Goal: Navigation & Orientation: Find specific page/section

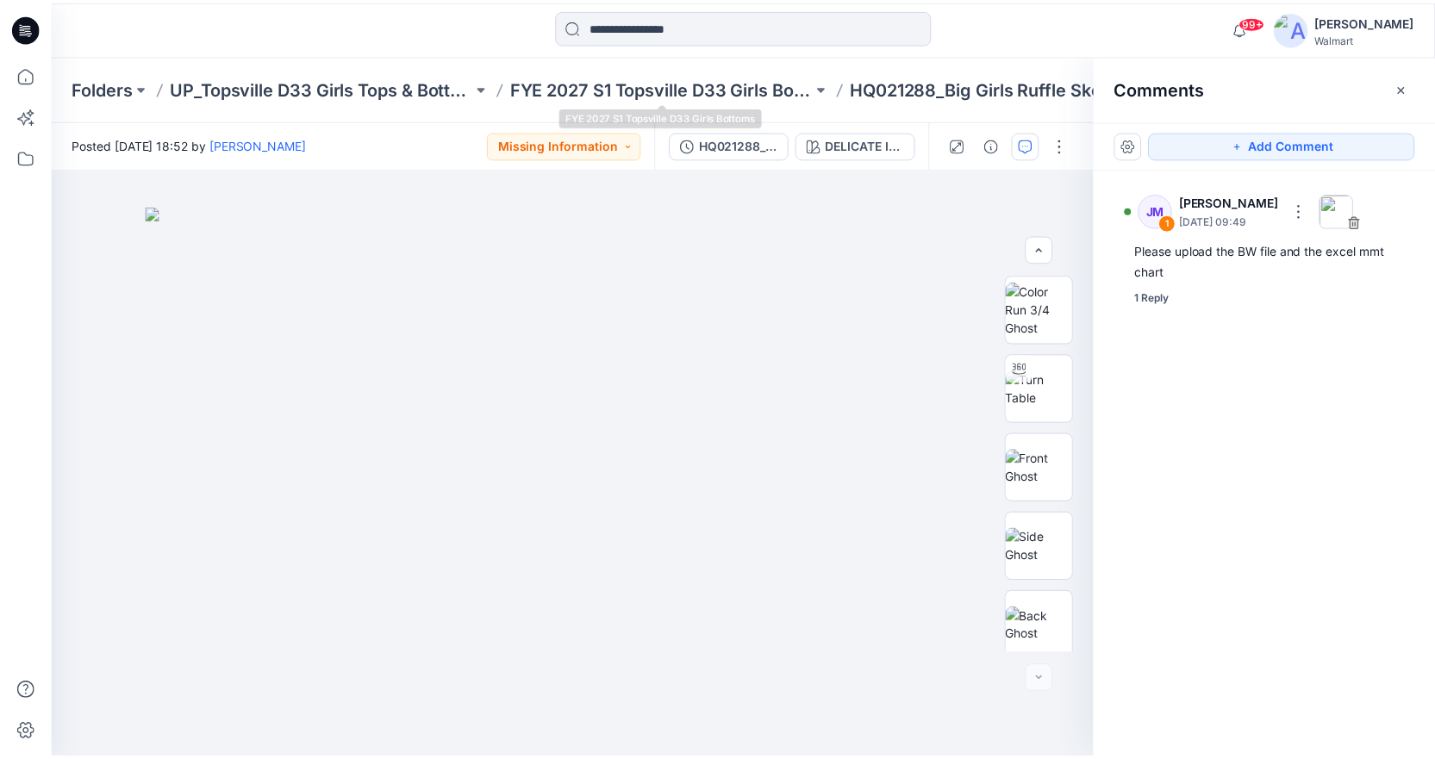
scroll to position [324, 0]
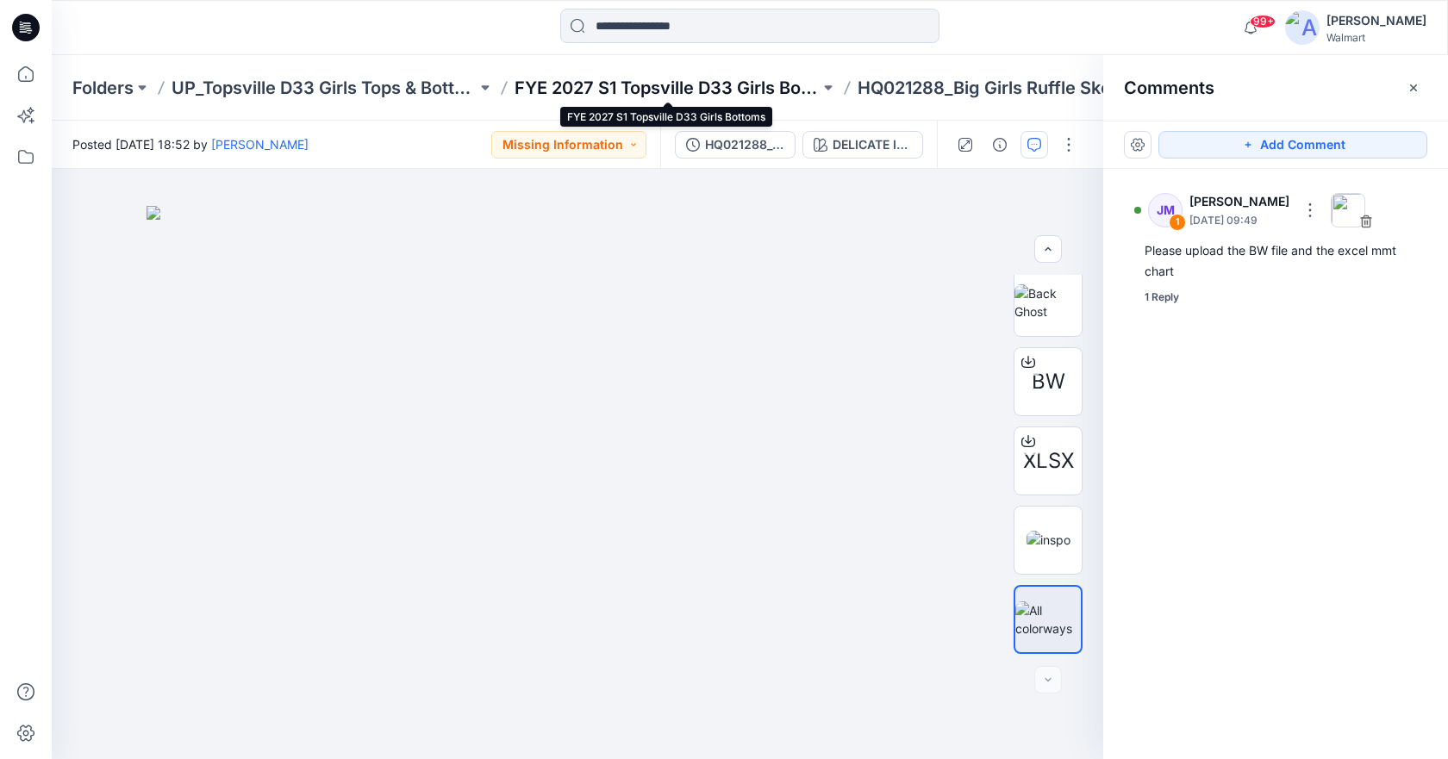
click at [595, 90] on p "FYE 2027 S1 Topsville D33 Girls Bottoms" at bounding box center [667, 88] width 305 height 24
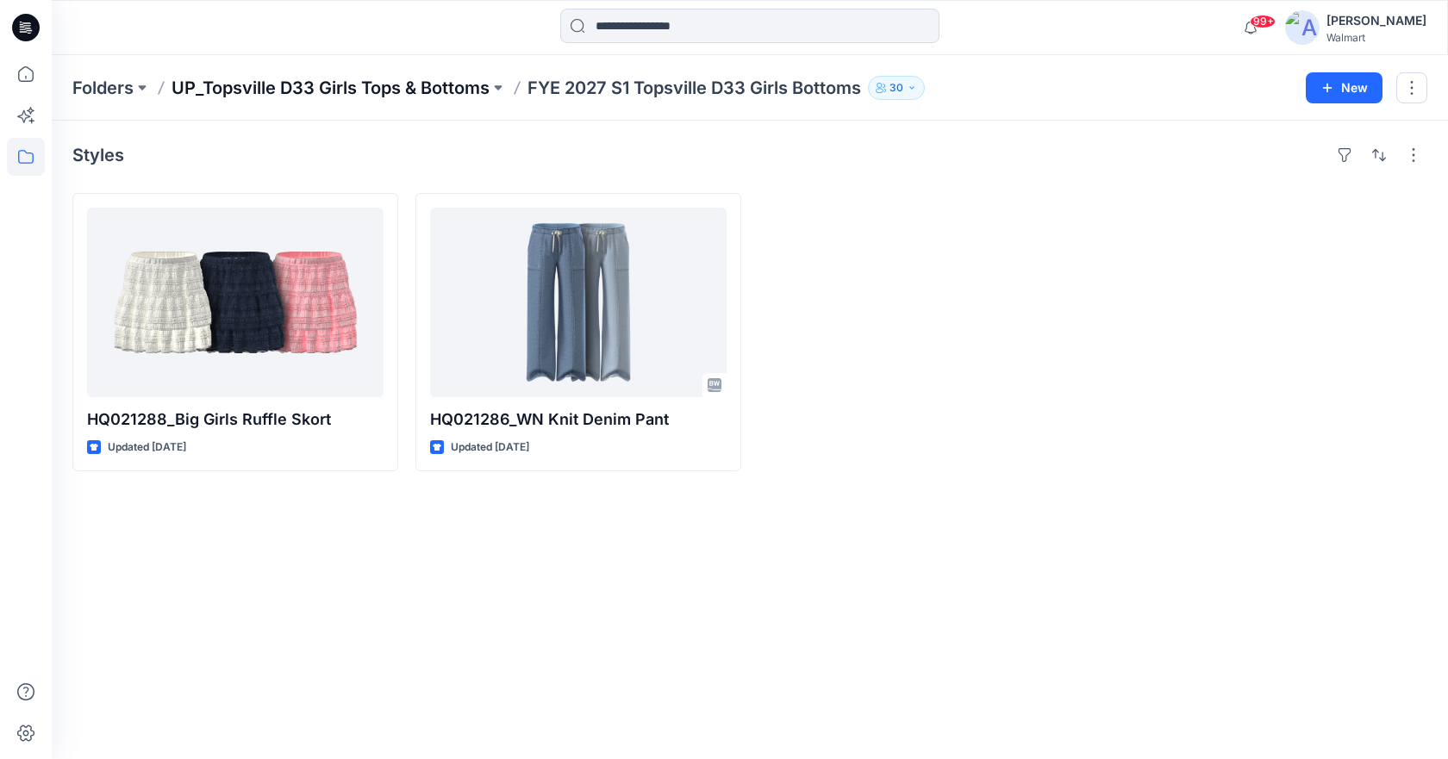
click at [368, 79] on p "UP_Topsville D33 Girls Tops & Bottoms" at bounding box center [331, 88] width 318 height 24
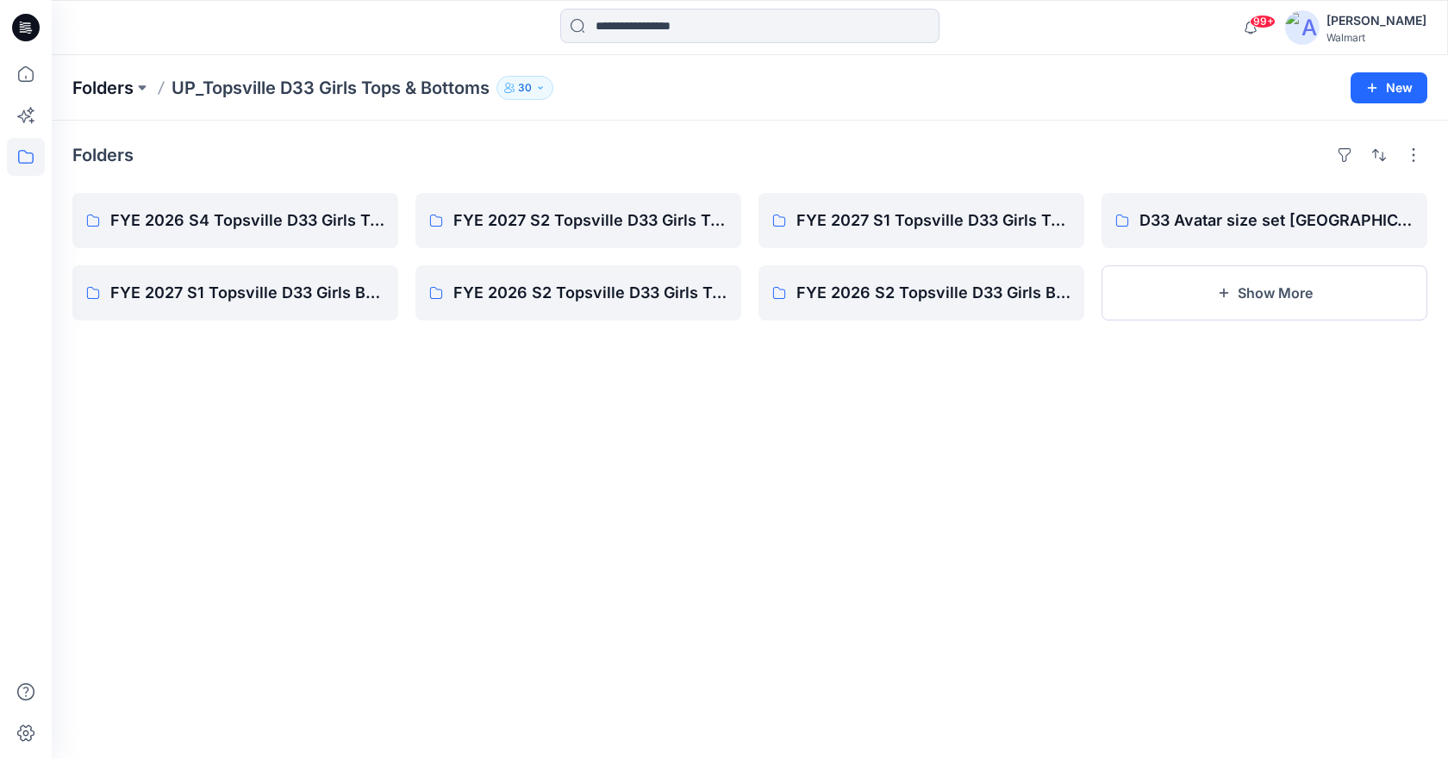
click at [91, 83] on p "Folders" at bounding box center [102, 88] width 61 height 24
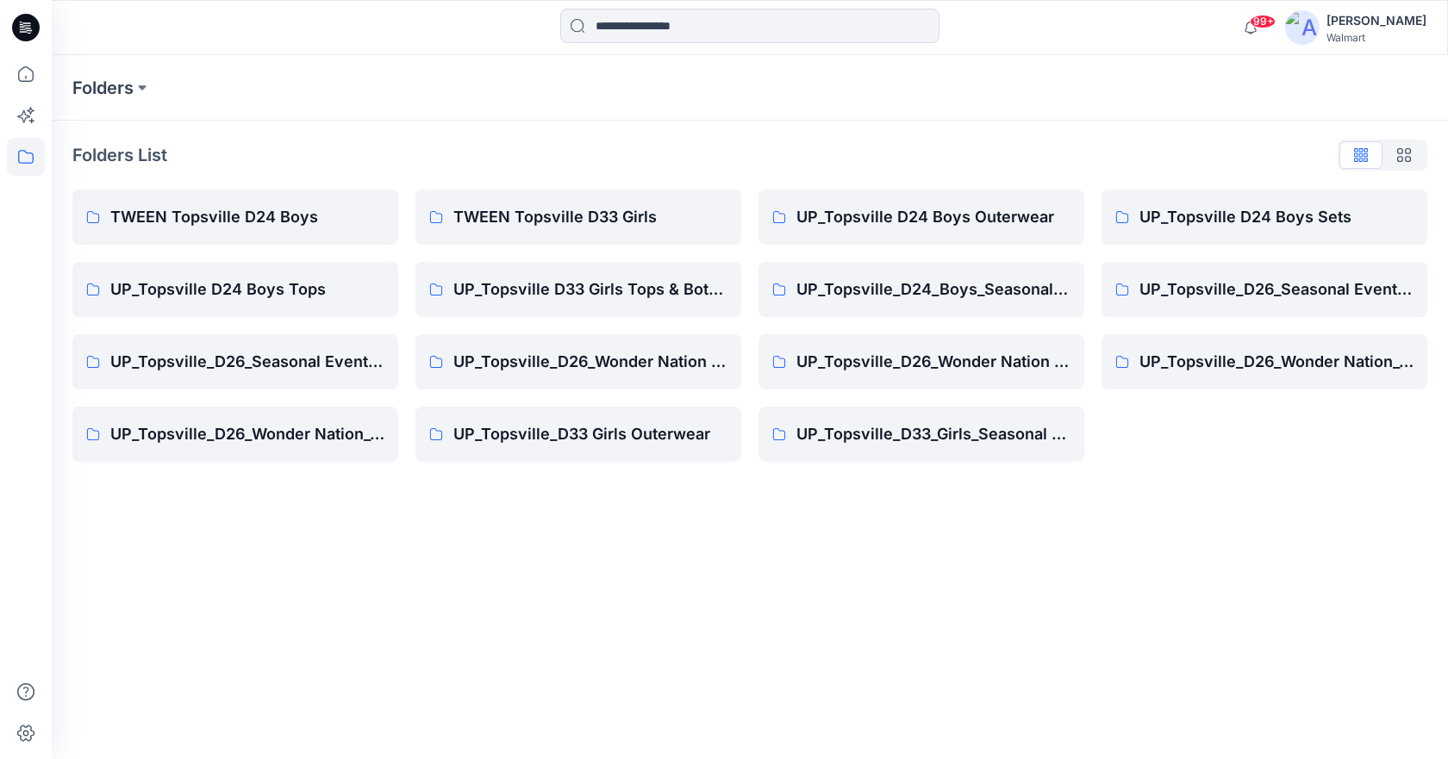
click at [27, 32] on icon at bounding box center [24, 31] width 8 height 1
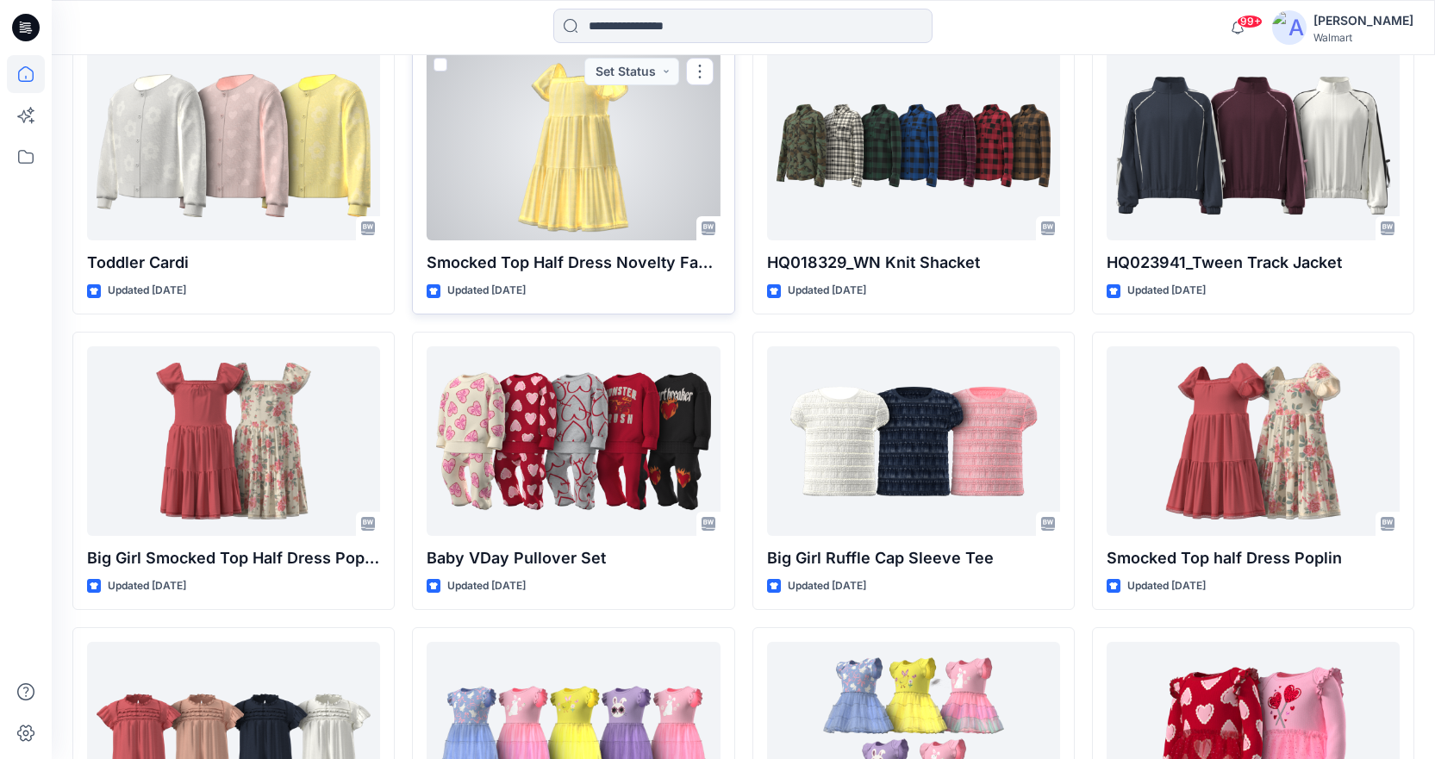
scroll to position [5857, 0]
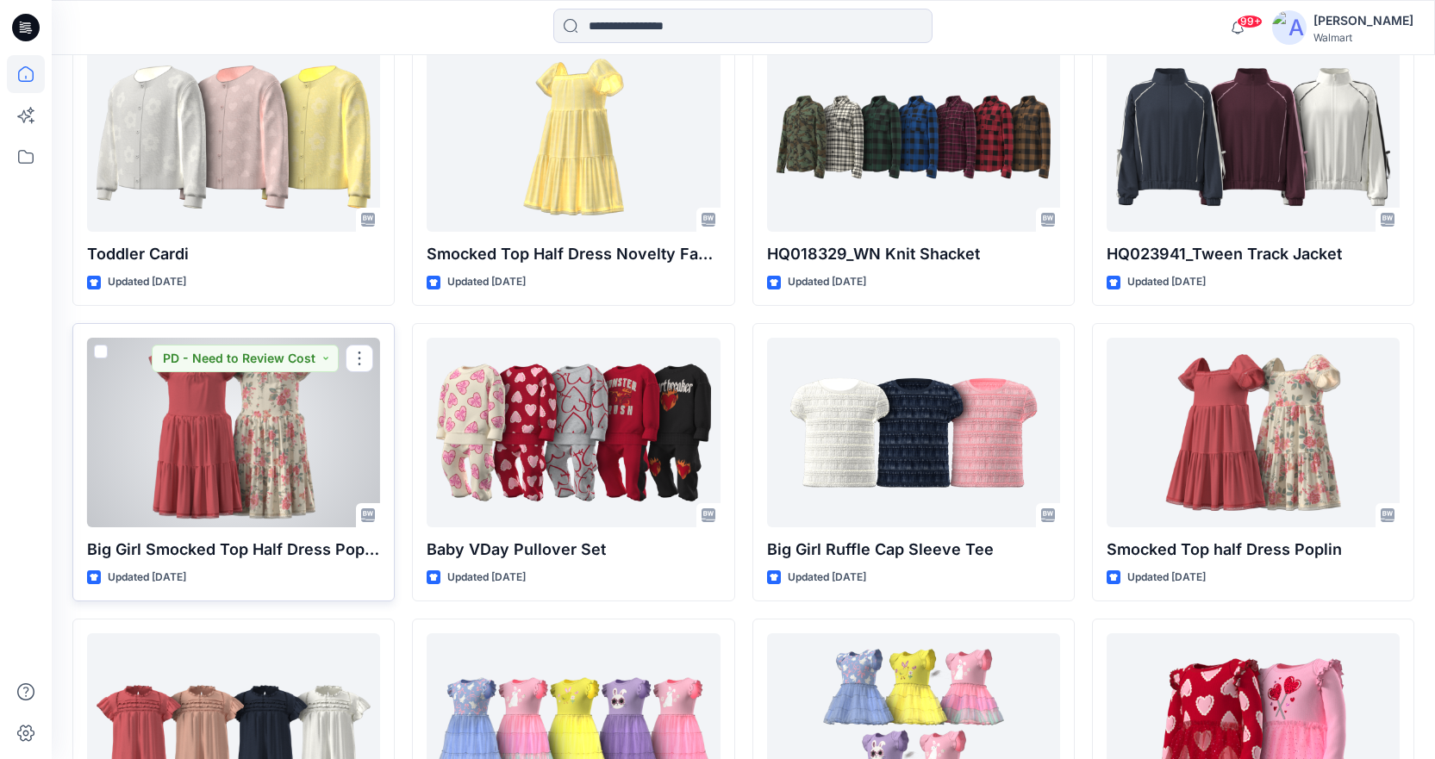
click at [243, 447] on div at bounding box center [233, 433] width 293 height 190
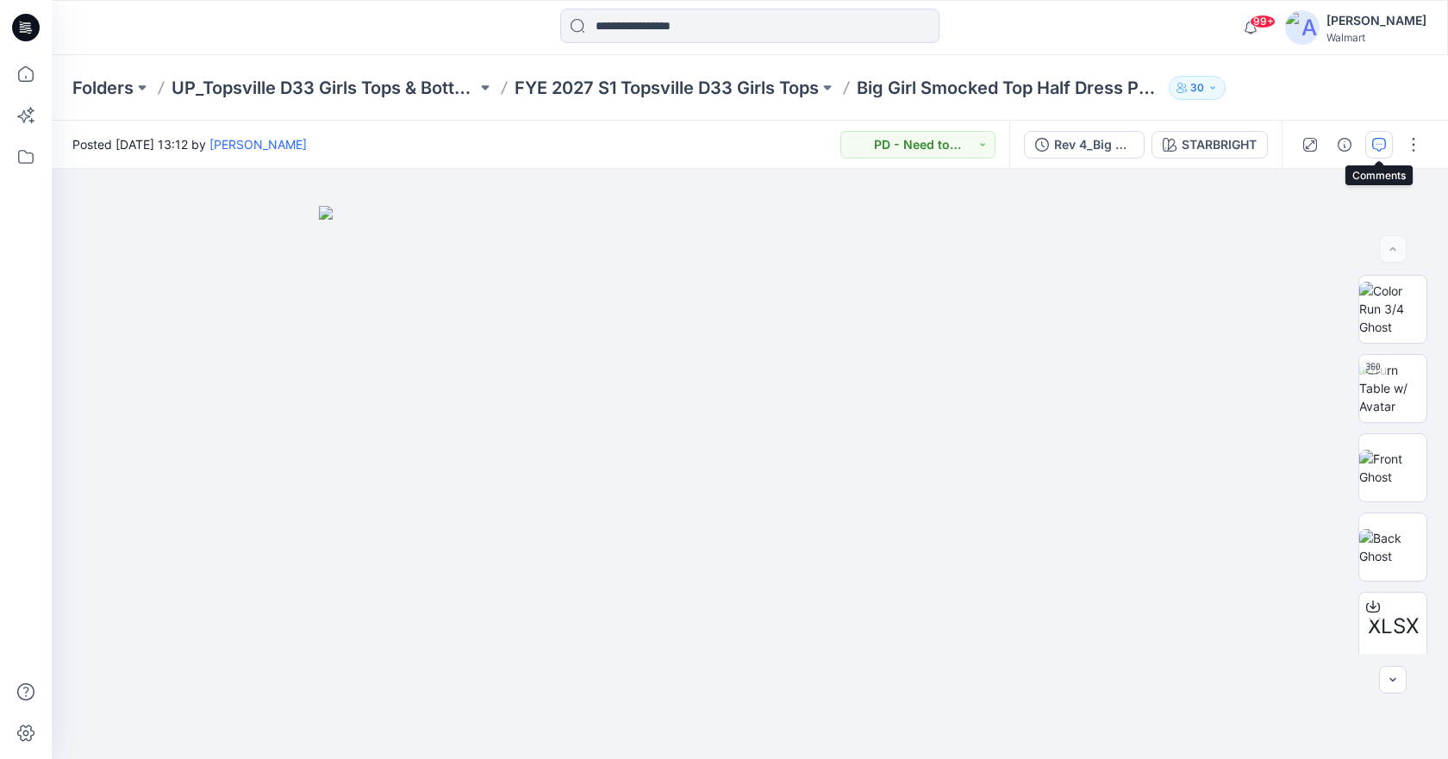
click at [1374, 143] on icon "button" at bounding box center [1379, 145] width 14 height 14
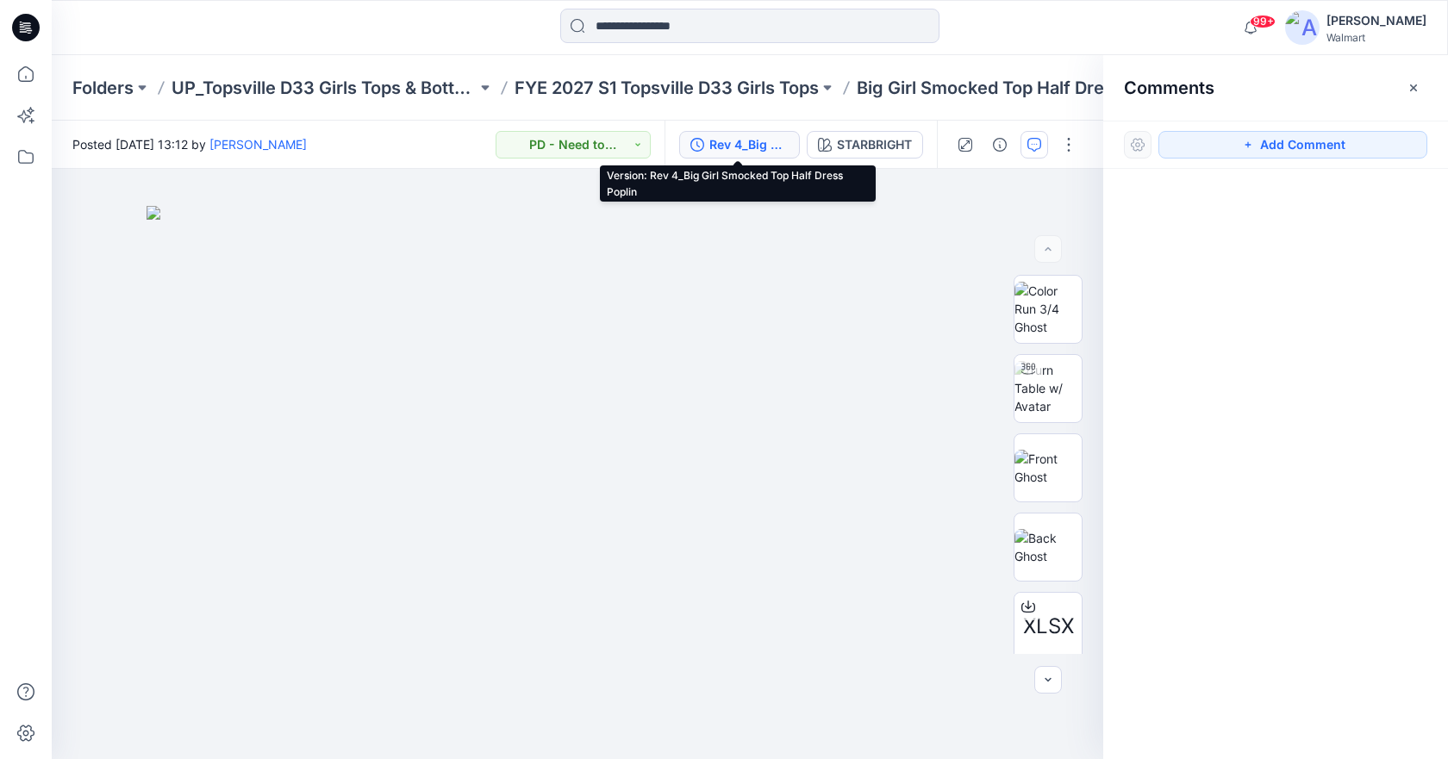
click at [770, 142] on div "Rev 4_Big Girl Smocked Top Half Dress Poplin" at bounding box center [748, 144] width 79 height 19
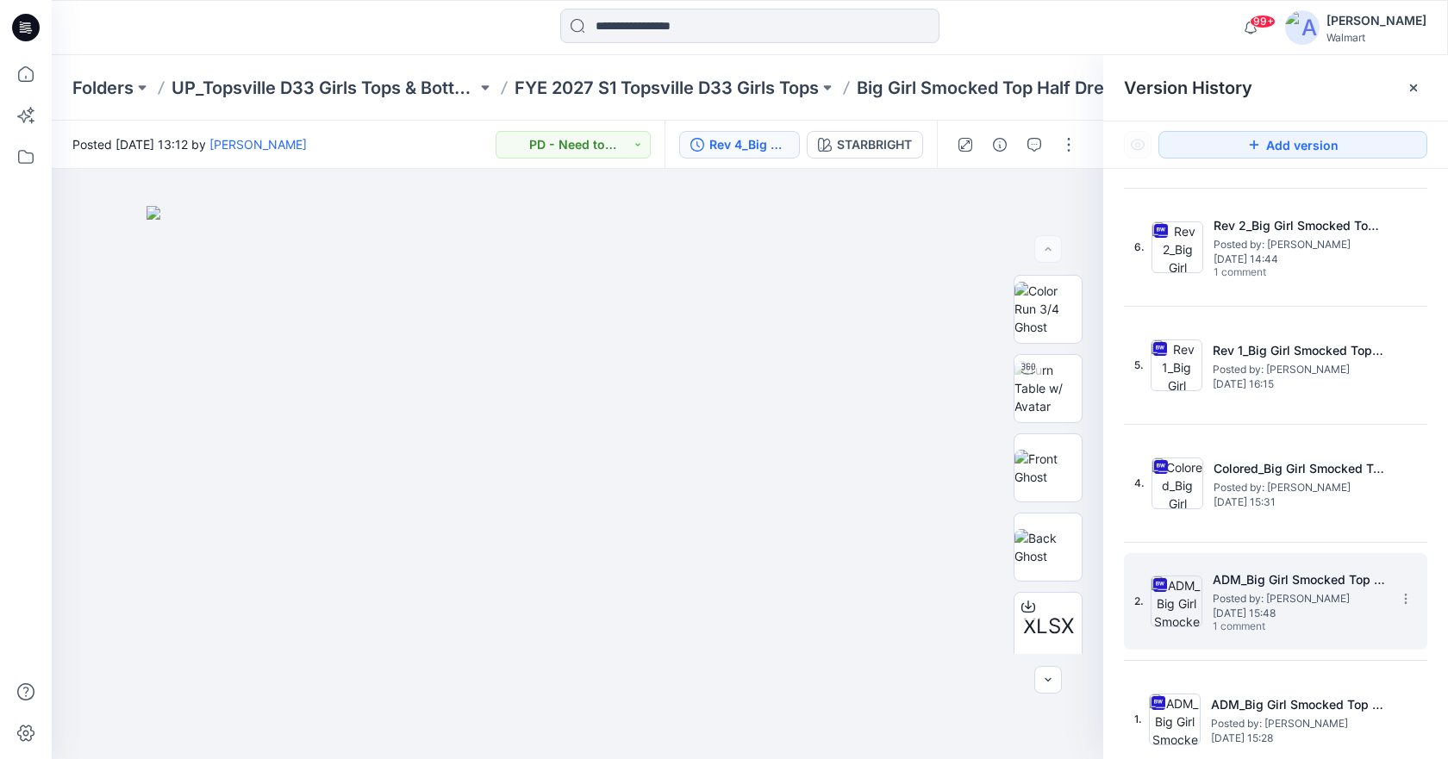
scroll to position [228, 0]
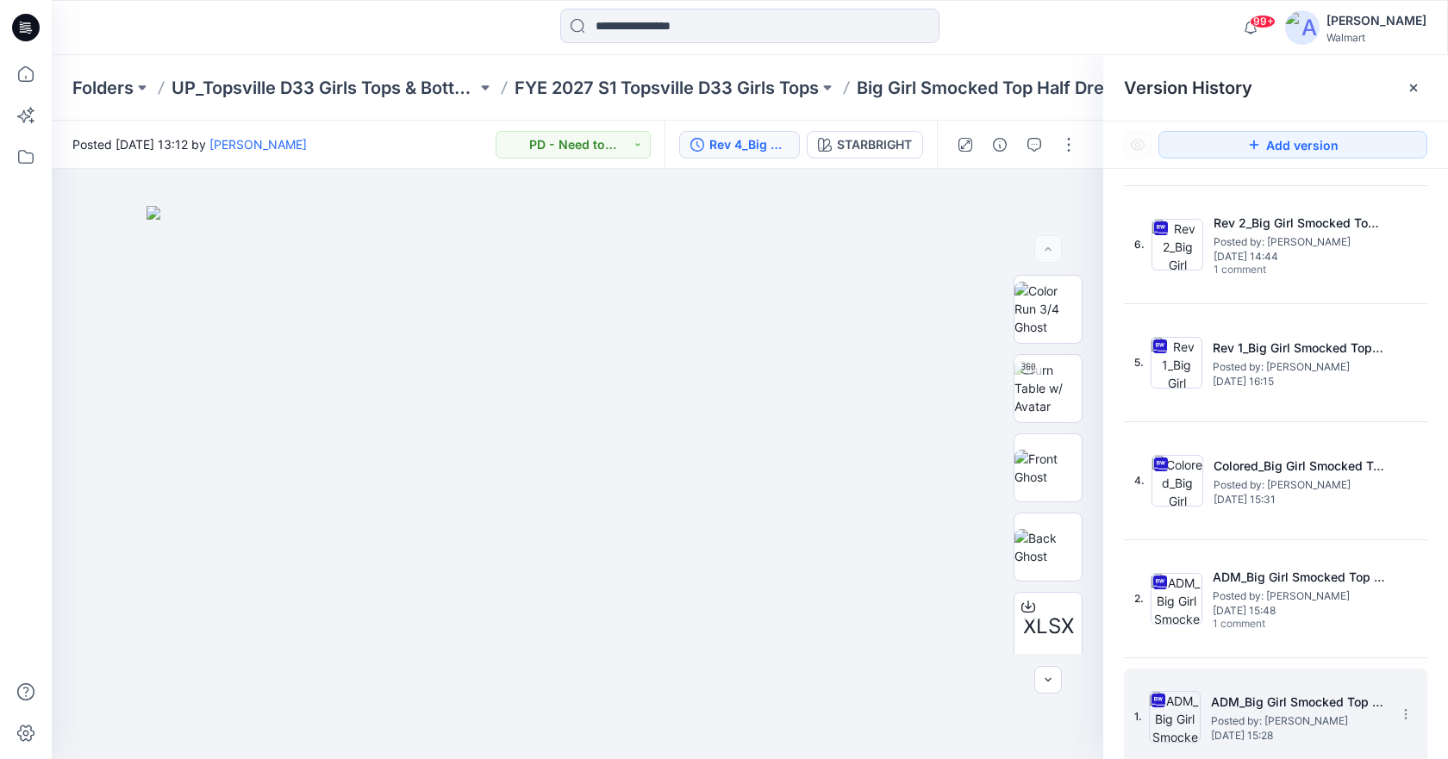
click at [1351, 712] on h5 "ADM_Big Girl Smocked Top Half Dress Novelty Fabric_WRD05532" at bounding box center [1297, 702] width 172 height 21
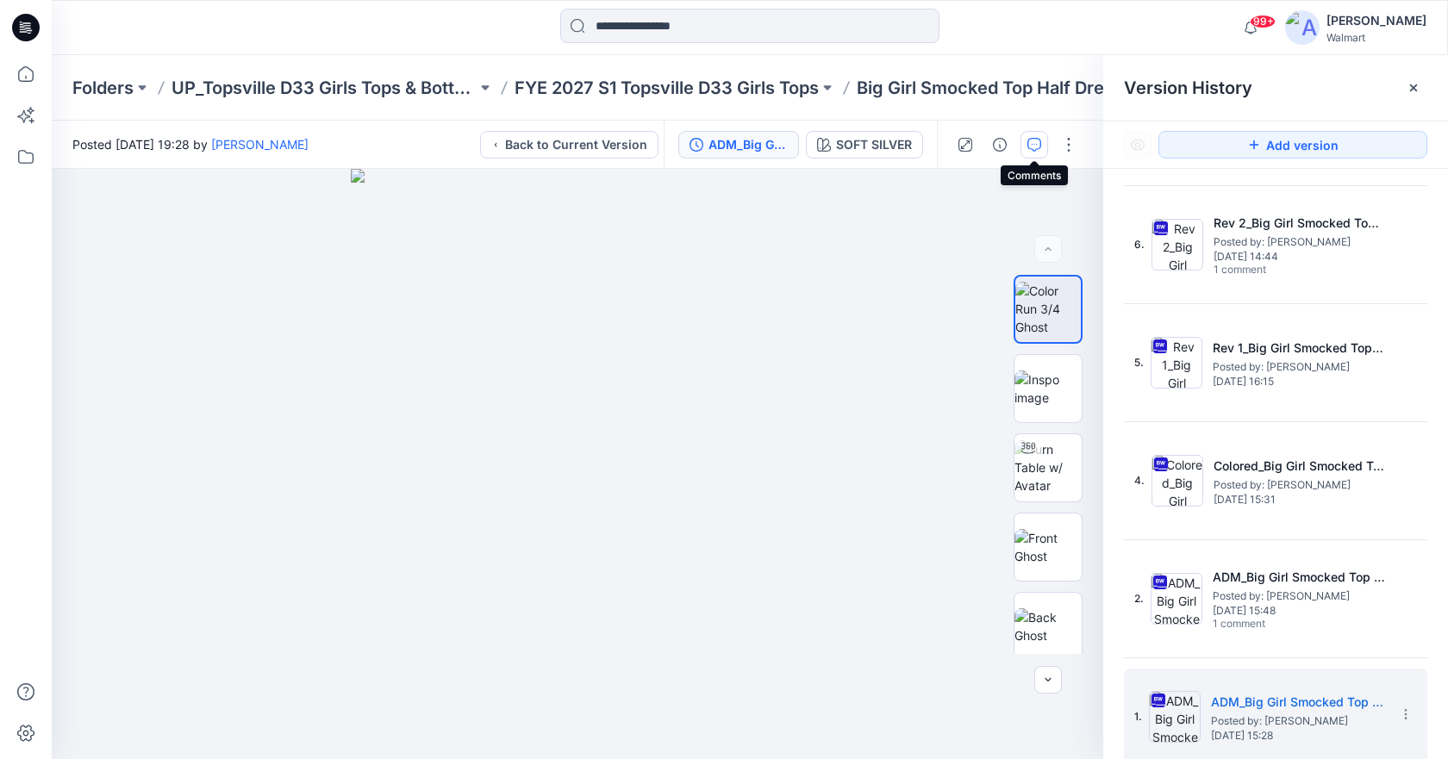
click at [1025, 139] on button "button" at bounding box center [1034, 145] width 28 height 28
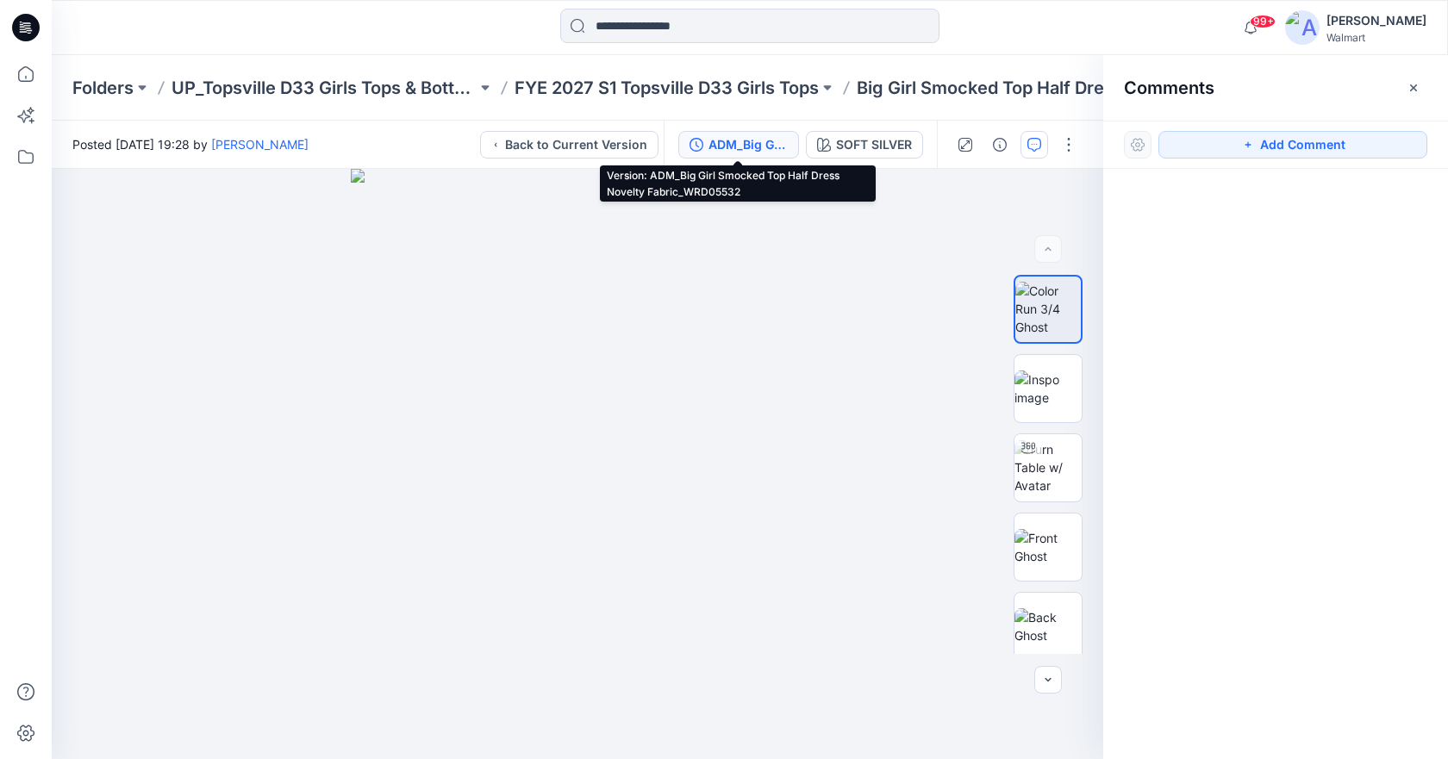
click at [758, 150] on div "ADM_Big Girl Smocked Top Half Dress Novelty Fabric_WRD05532" at bounding box center [747, 144] width 79 height 19
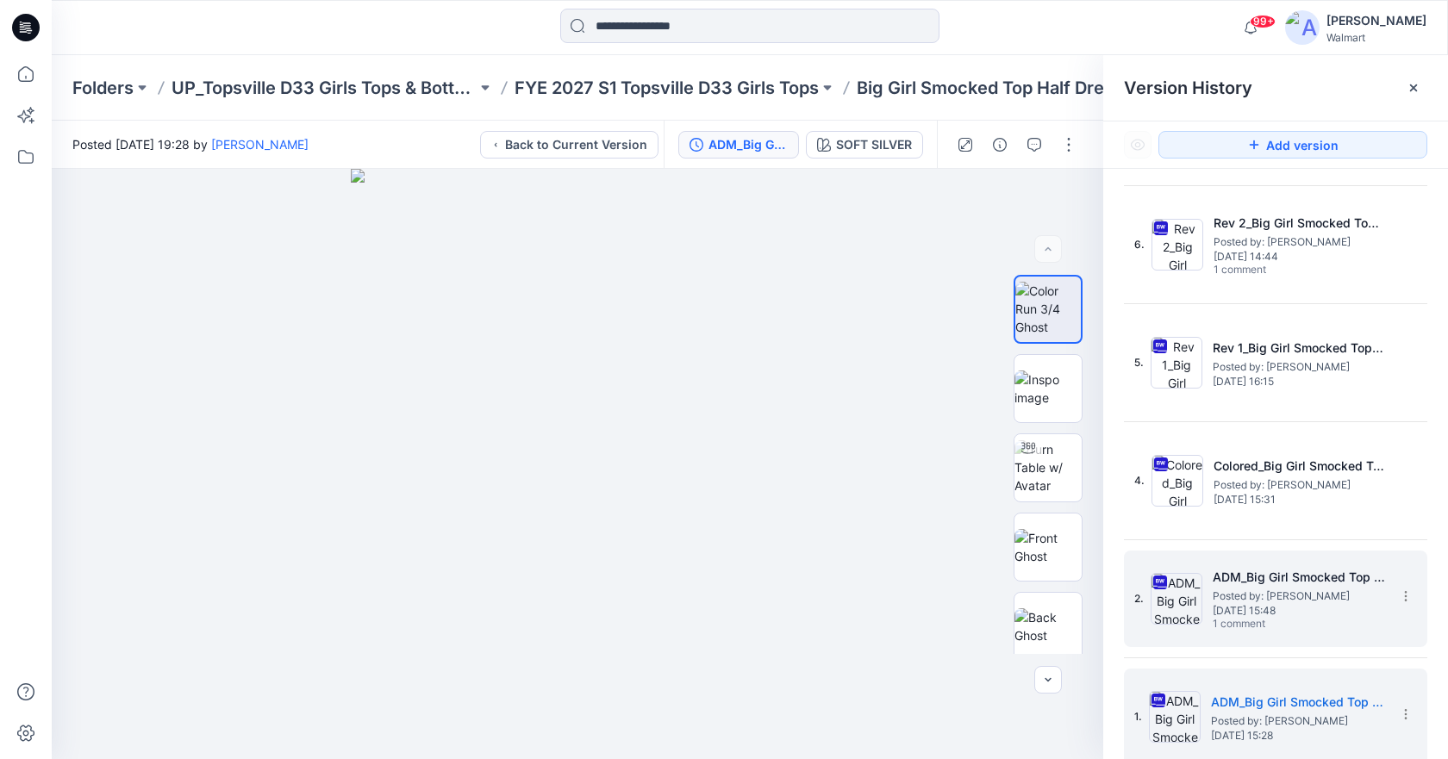
click at [1290, 605] on span "[DATE] 15:48" at bounding box center [1299, 611] width 172 height 12
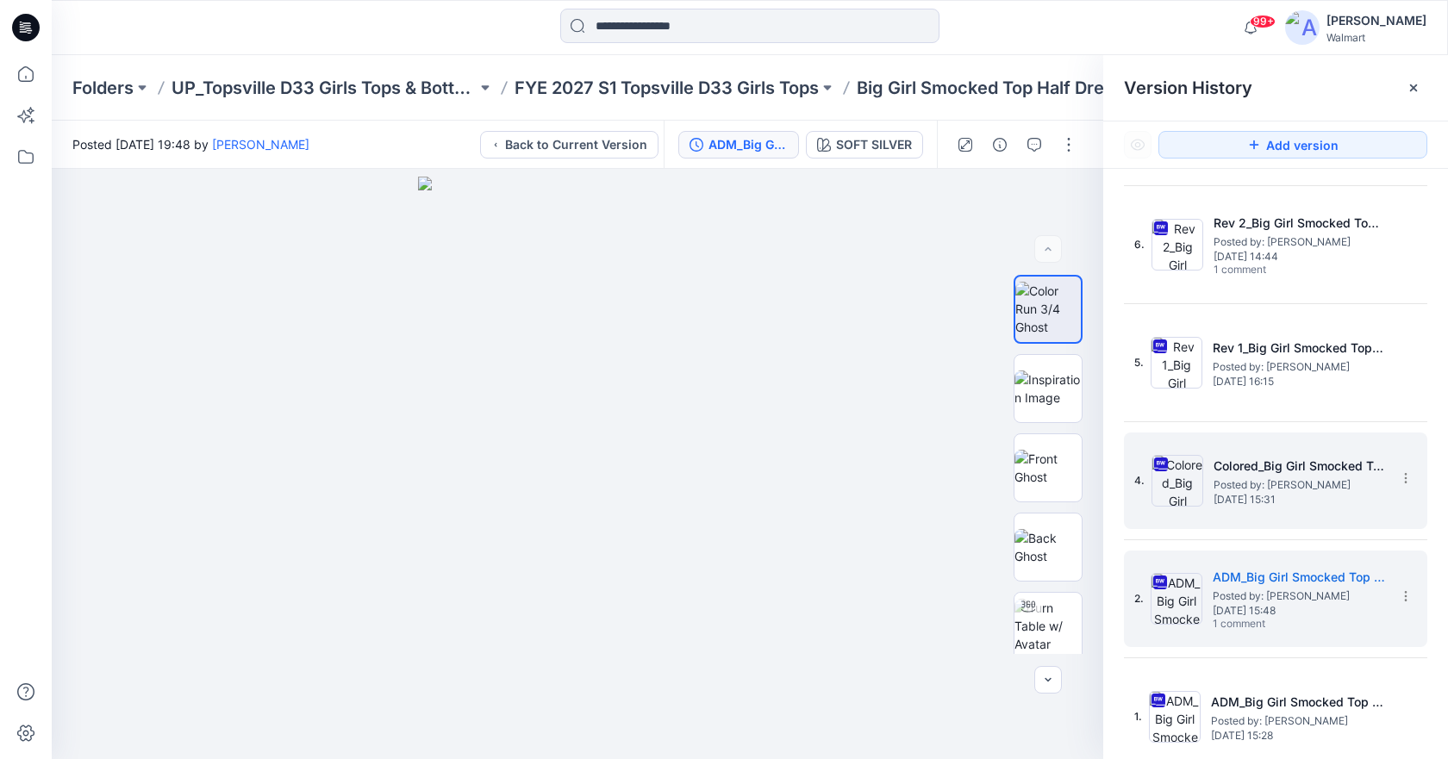
click at [1275, 508] on div "4. Colored_Big Girl Smocked Top Half Dress Poplin Posted by: [PERSON_NAME] [DAT…" at bounding box center [1263, 481] width 259 height 83
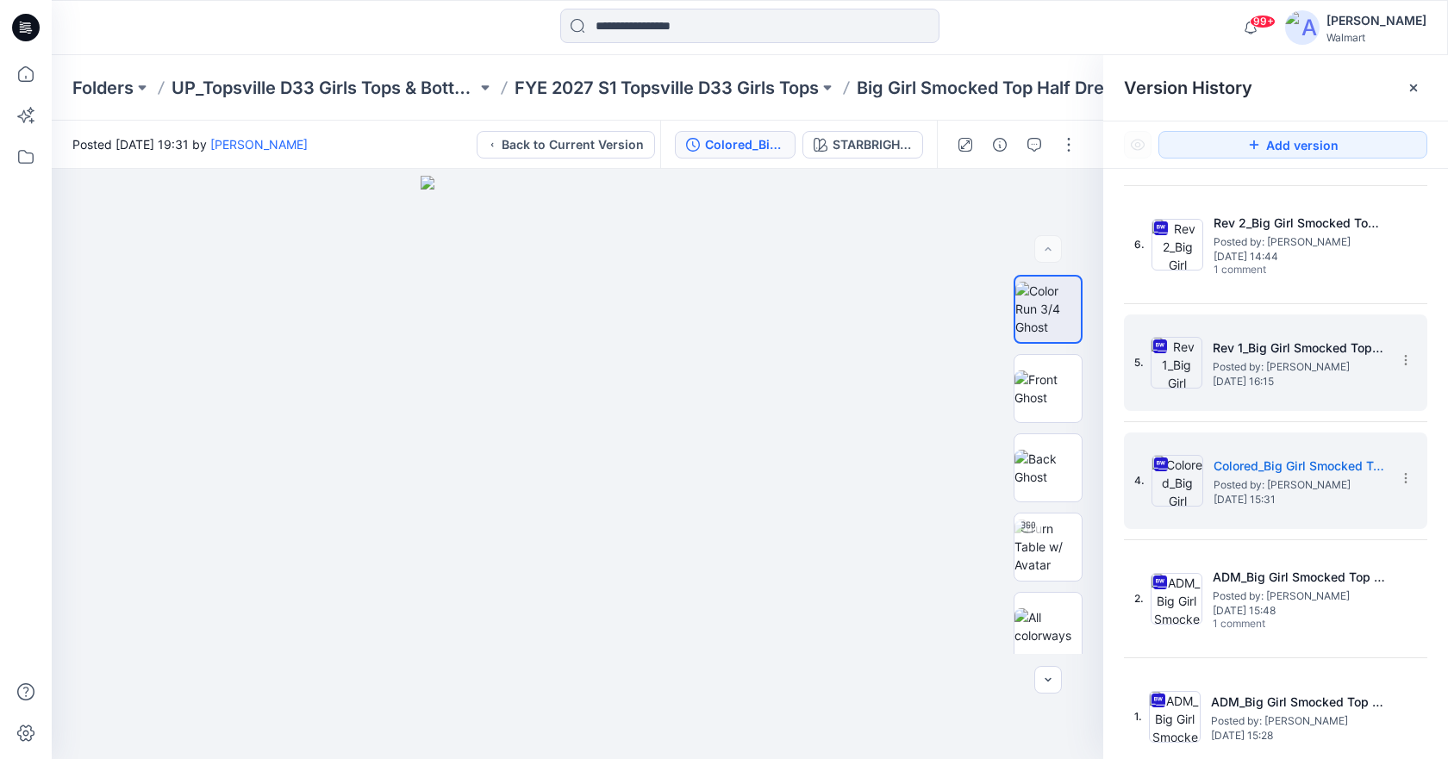
click at [1276, 379] on span "[DATE] 16:15" at bounding box center [1299, 382] width 172 height 12
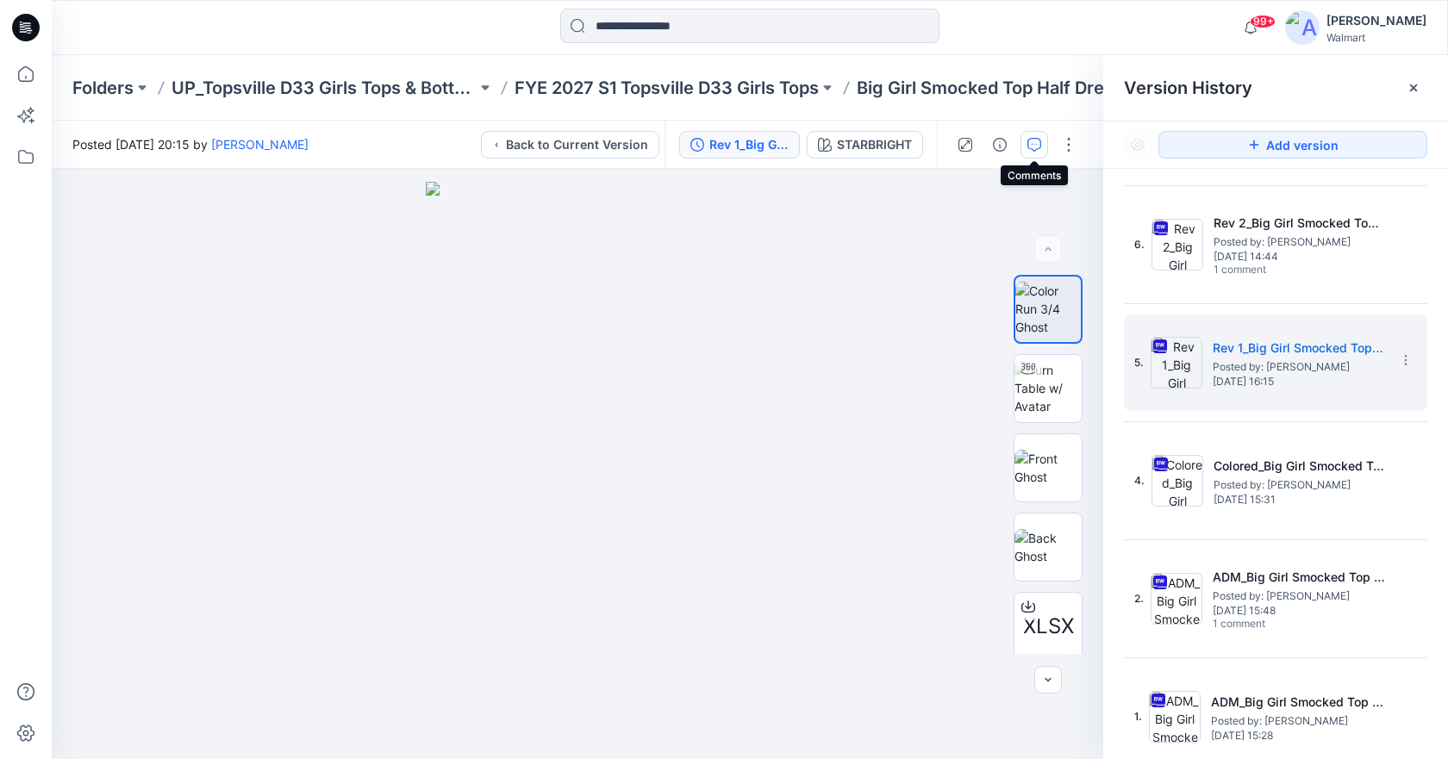
click at [1030, 142] on icon "button" at bounding box center [1034, 145] width 14 height 14
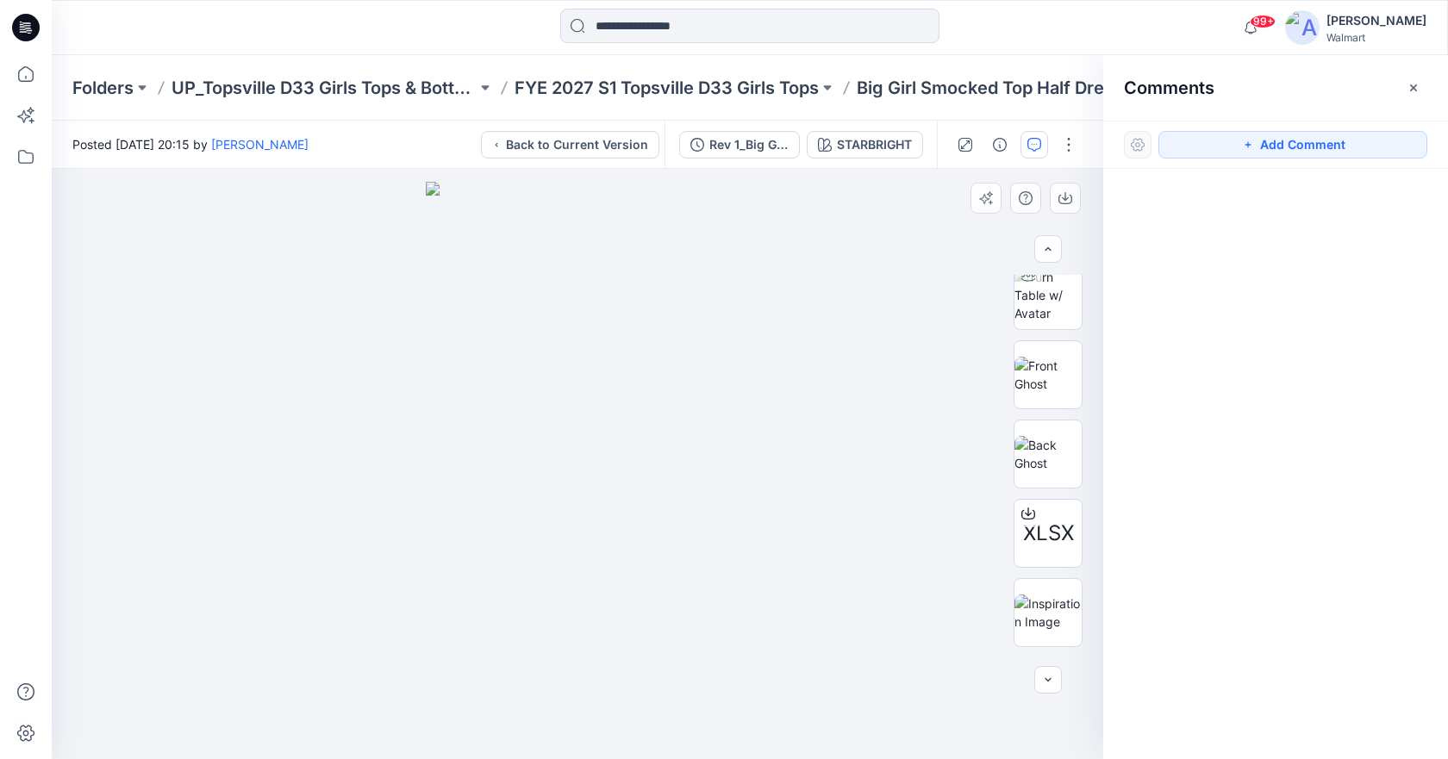
scroll to position [165, 0]
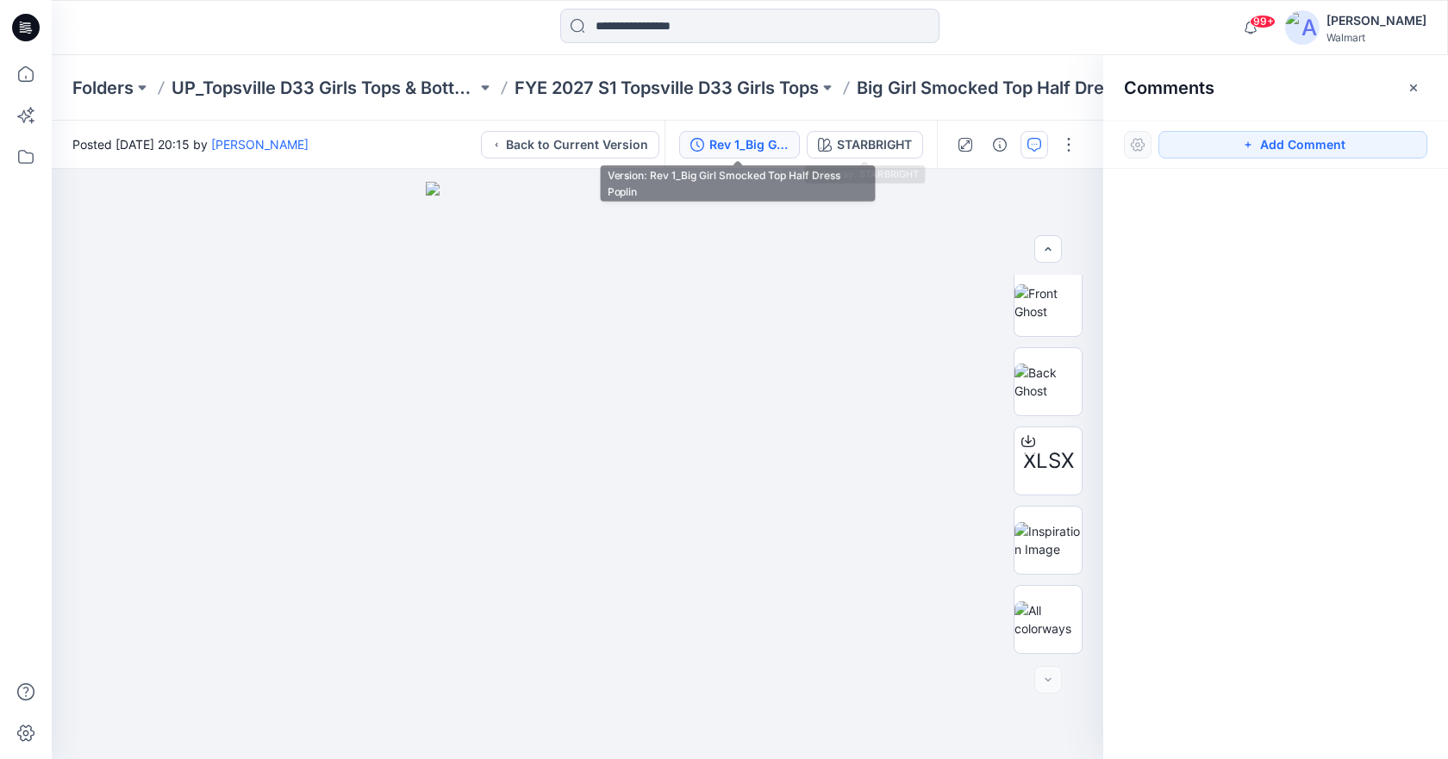
click at [783, 141] on div "Rev 1_Big Girl Smocked Top Half Dress Poplin" at bounding box center [748, 144] width 79 height 19
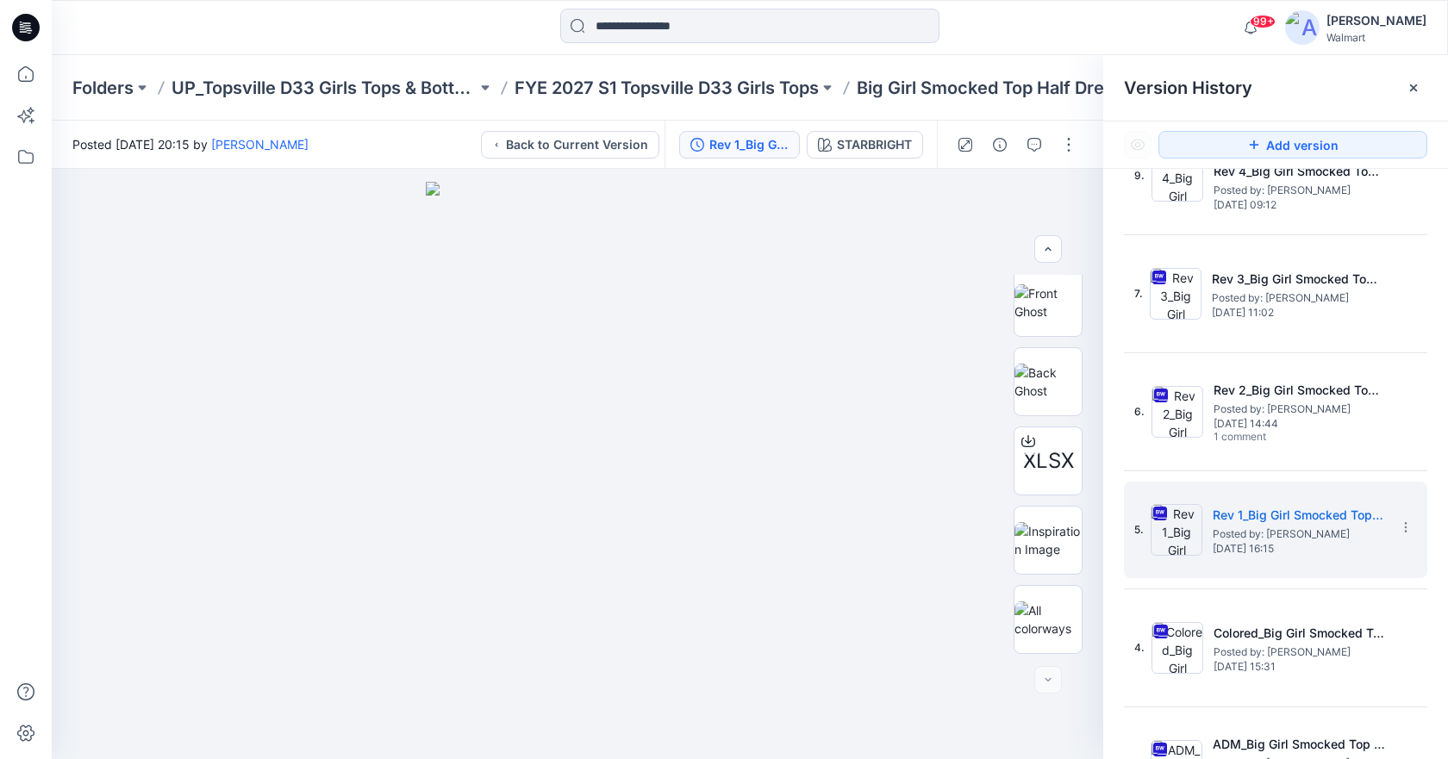
scroll to position [55, 0]
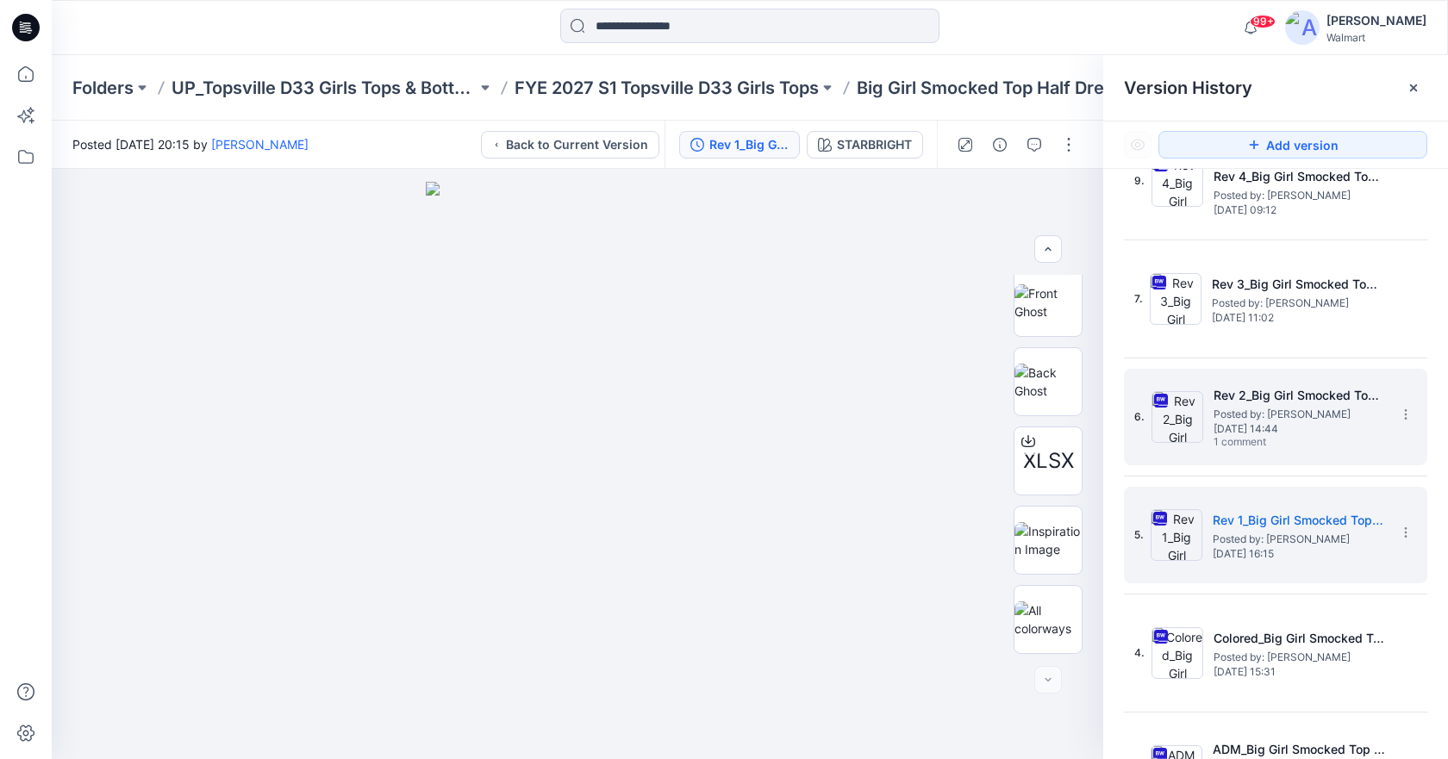
click at [1311, 420] on span "Posted by: [PERSON_NAME]" at bounding box center [1299, 414] width 172 height 17
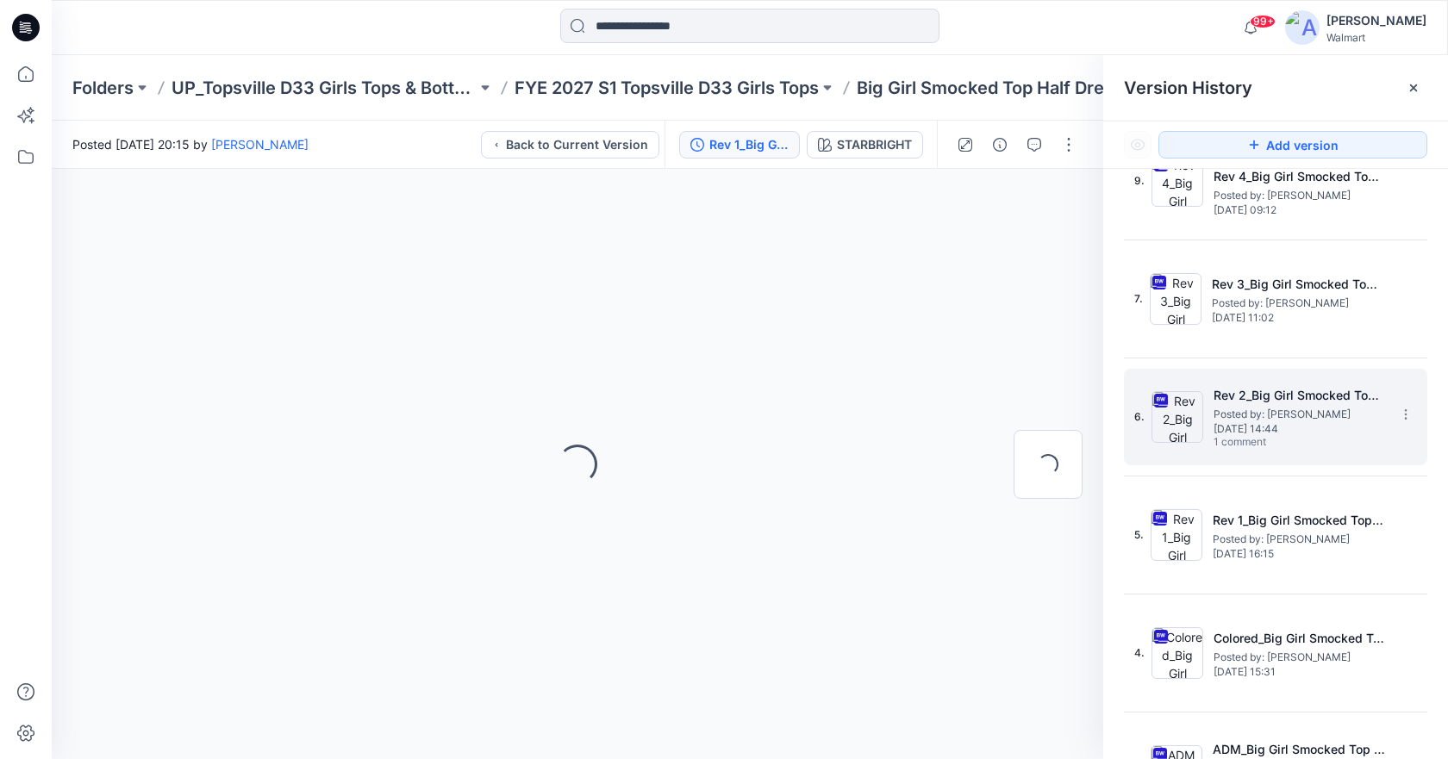
scroll to position [0, 0]
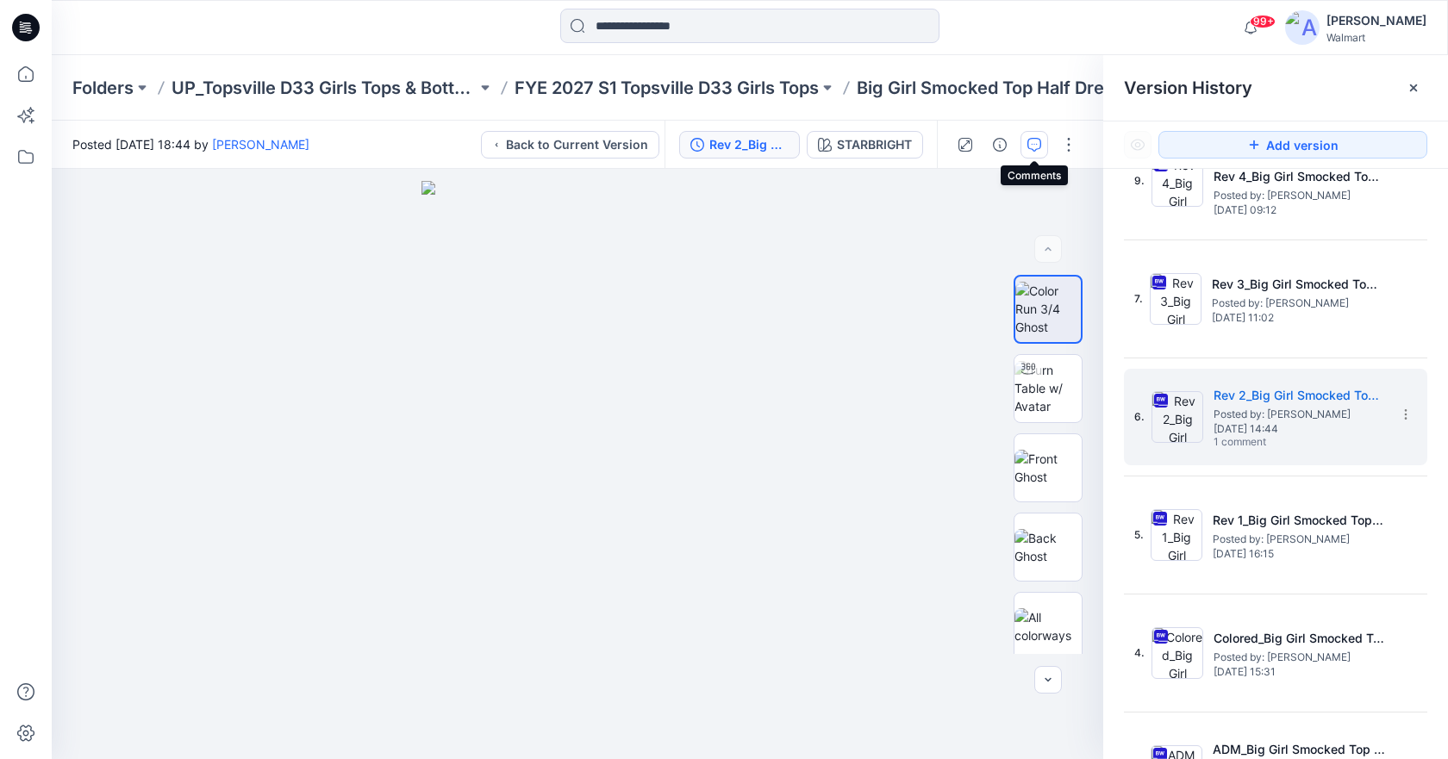
click at [1029, 145] on icon "button" at bounding box center [1034, 145] width 14 height 14
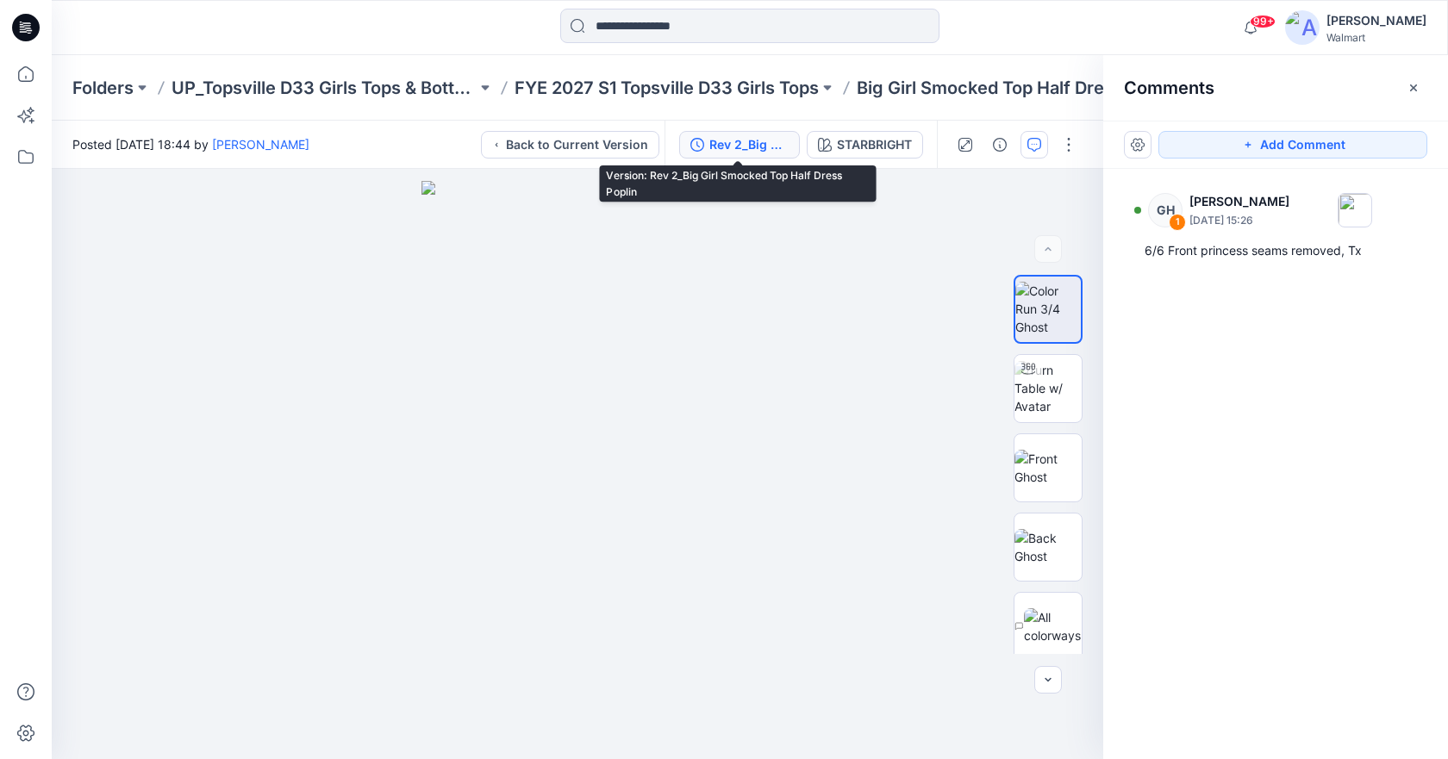
click at [781, 147] on div "Rev 2_Big Girl Smocked Top Half Dress Poplin" at bounding box center [748, 144] width 79 height 19
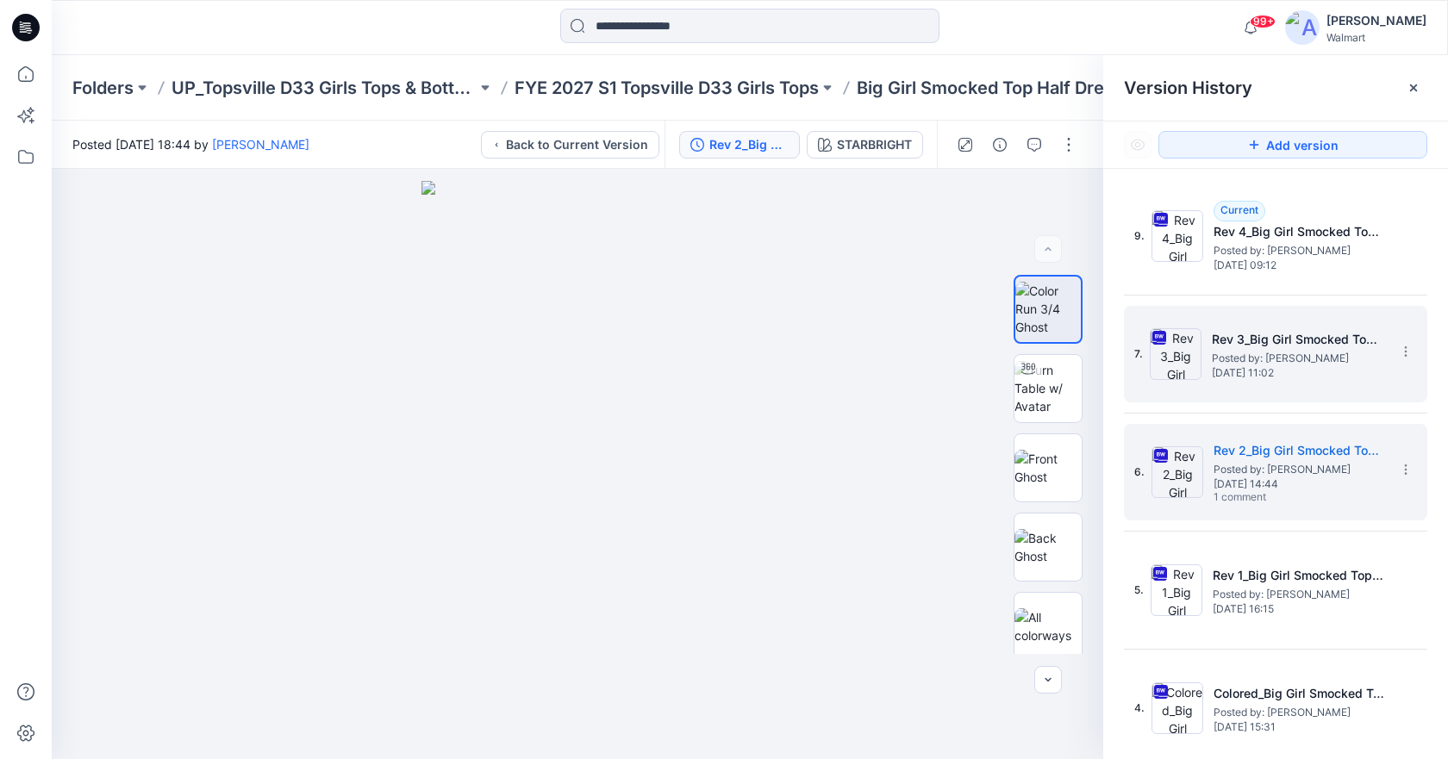
click at [1317, 349] on h5 "Rev 3_Big Girl Smocked Top Half Dress Poplin" at bounding box center [1298, 339] width 172 height 21
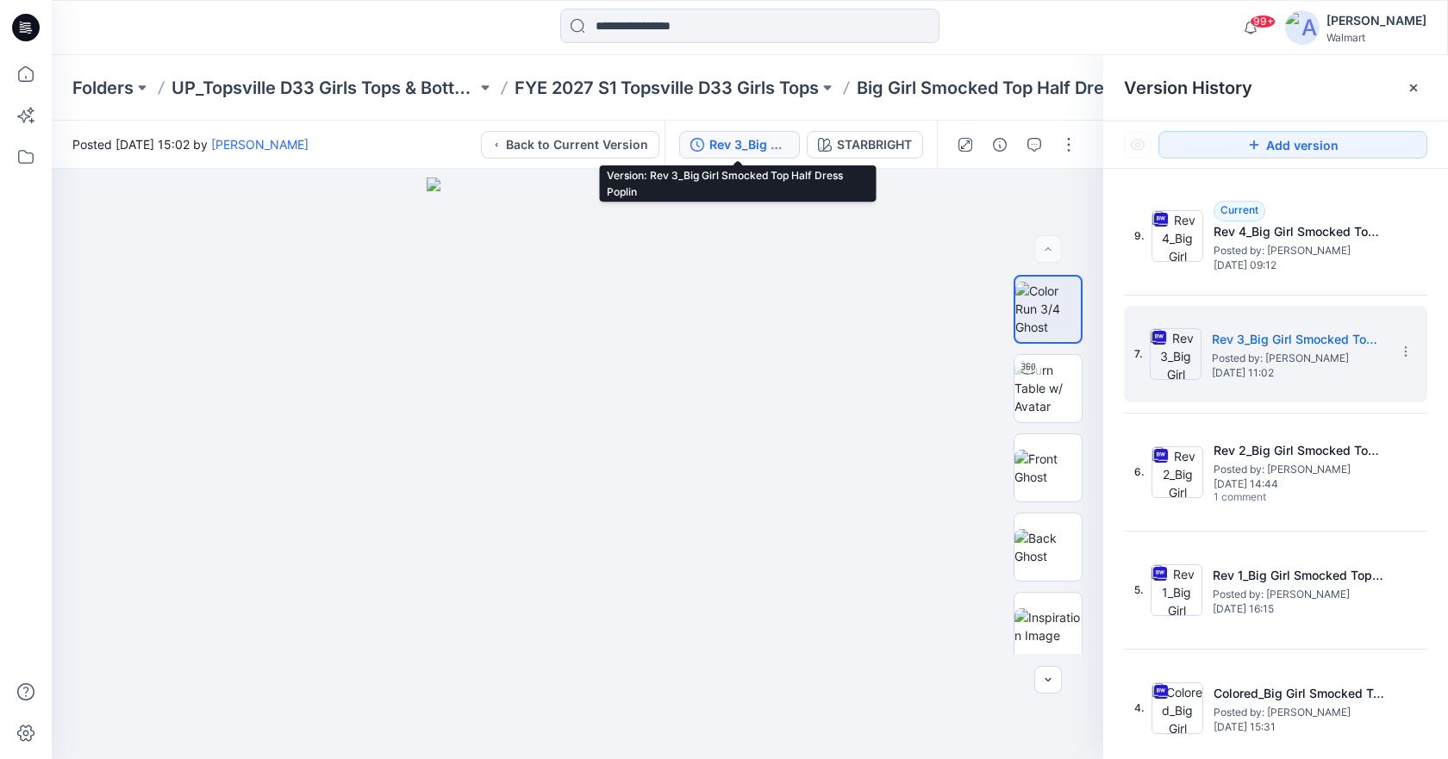
click at [779, 140] on div "Rev 3_Big Girl Smocked Top Half Dress Poplin" at bounding box center [748, 144] width 79 height 19
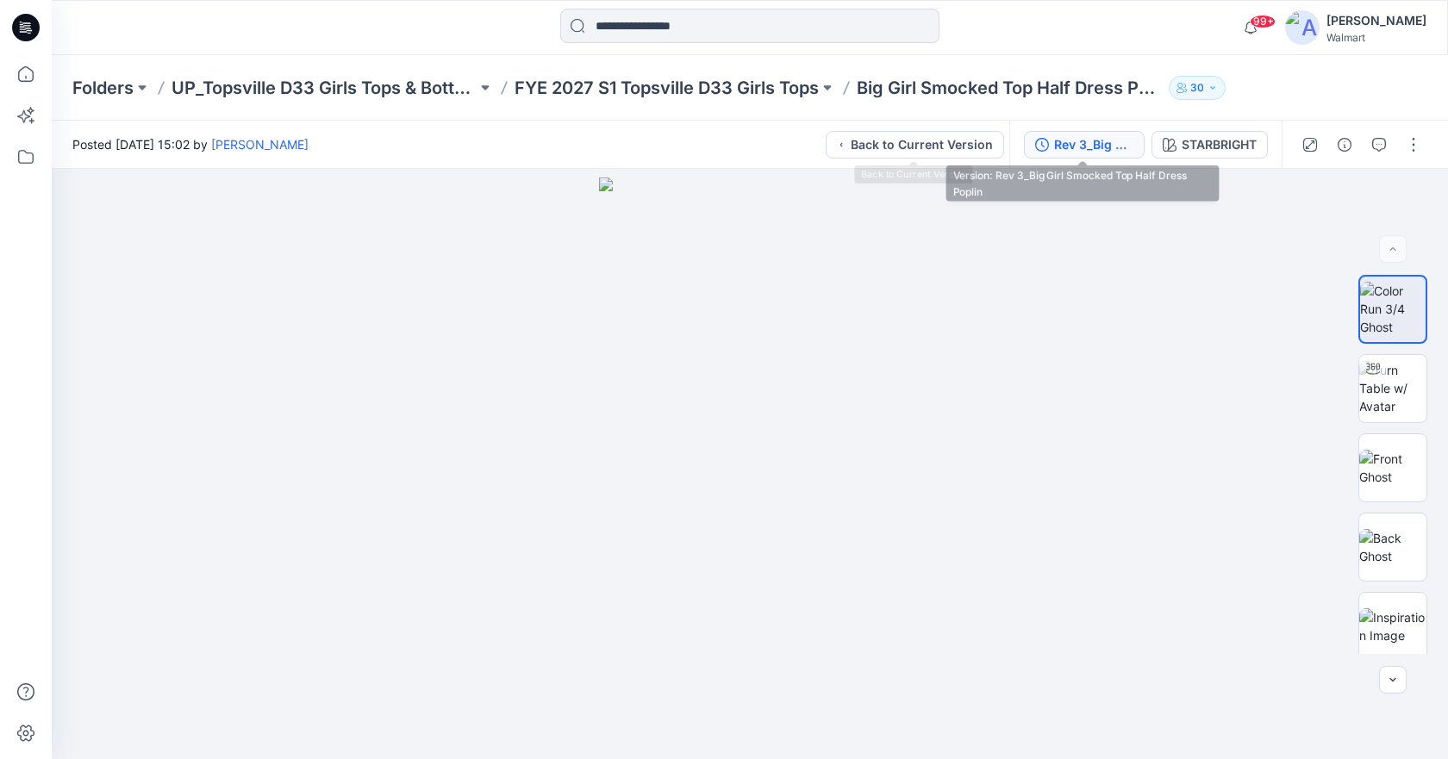
click at [1027, 140] on button "Rev 3_Big Girl Smocked Top Half Dress Poplin" at bounding box center [1084, 145] width 121 height 28
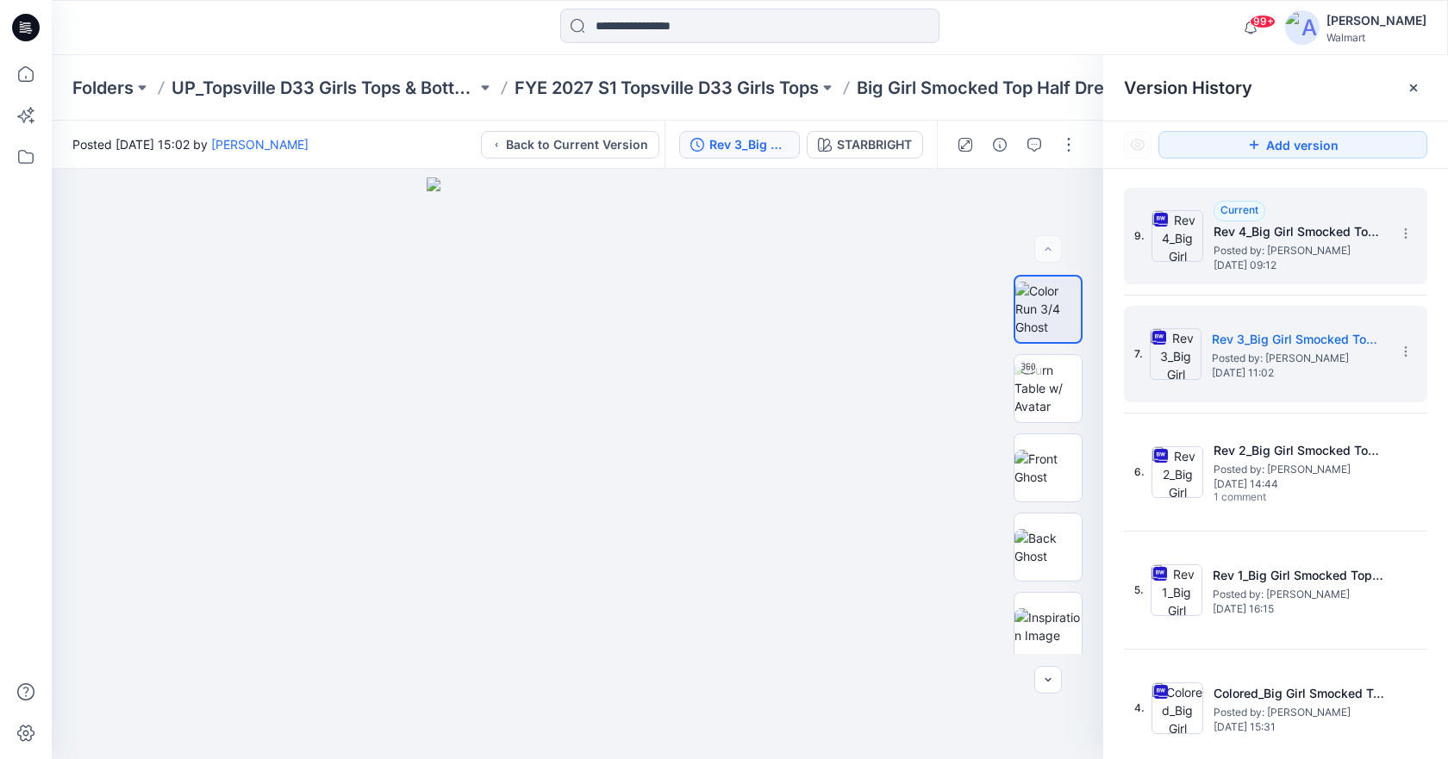
click at [1238, 219] on div "Current" at bounding box center [1239, 211] width 52 height 21
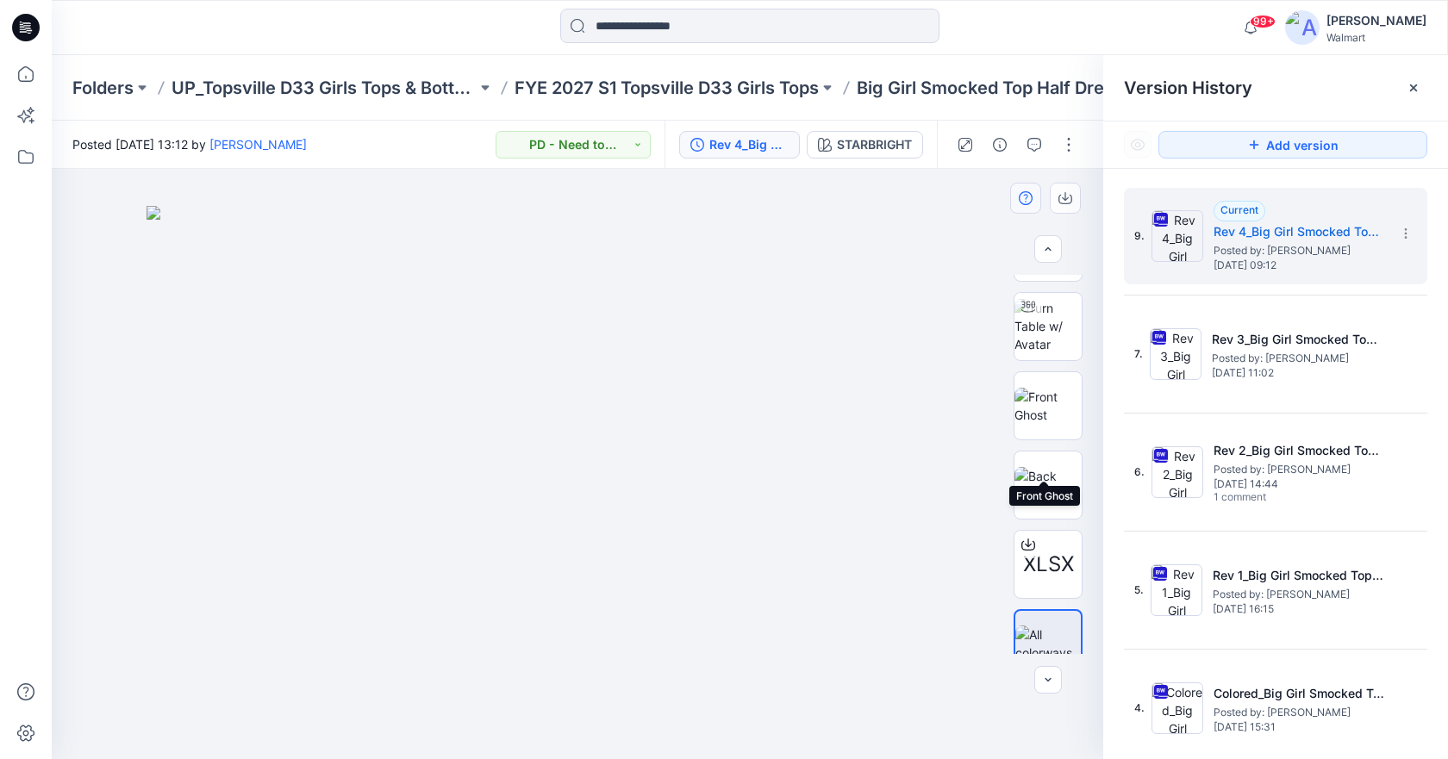
scroll to position [86, 0]
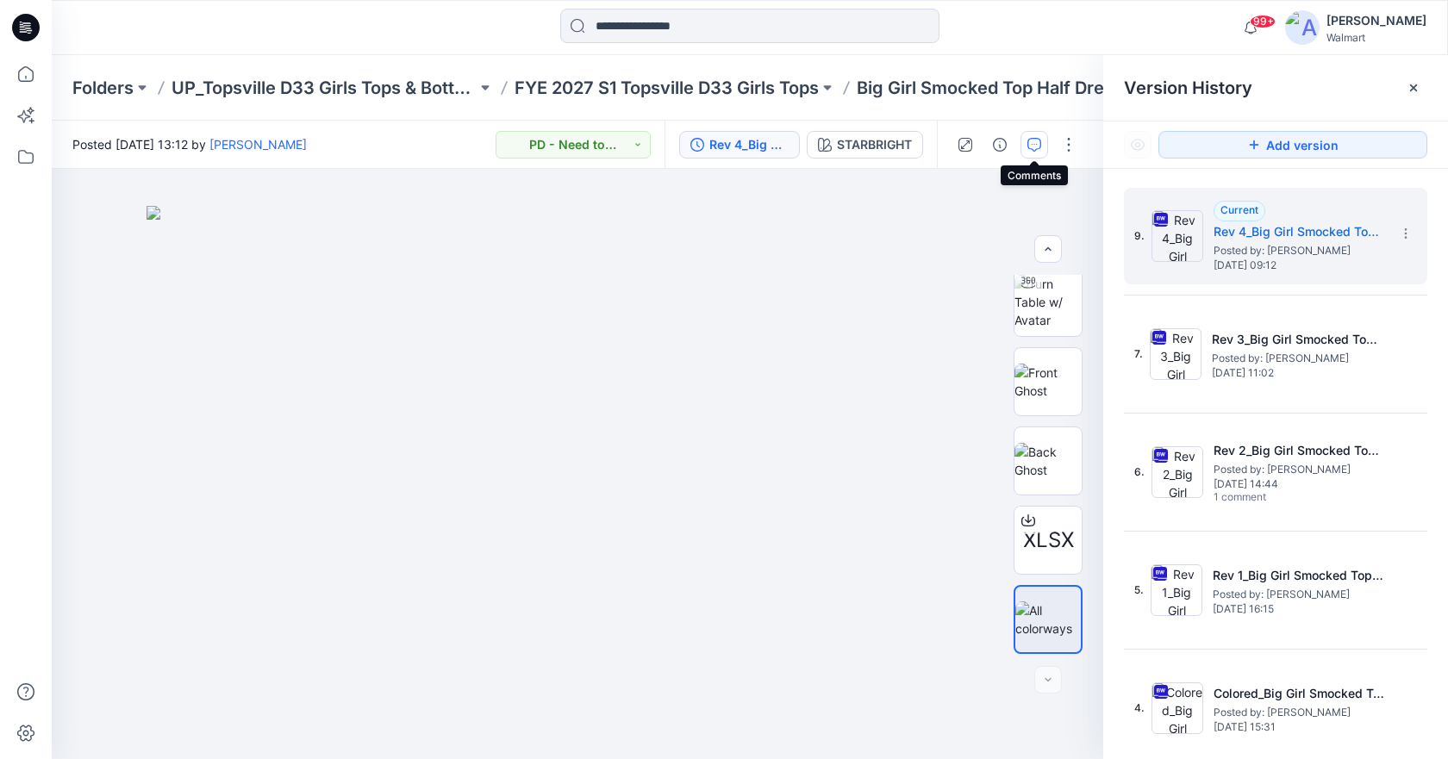
click at [1046, 143] on button "button" at bounding box center [1034, 145] width 28 height 28
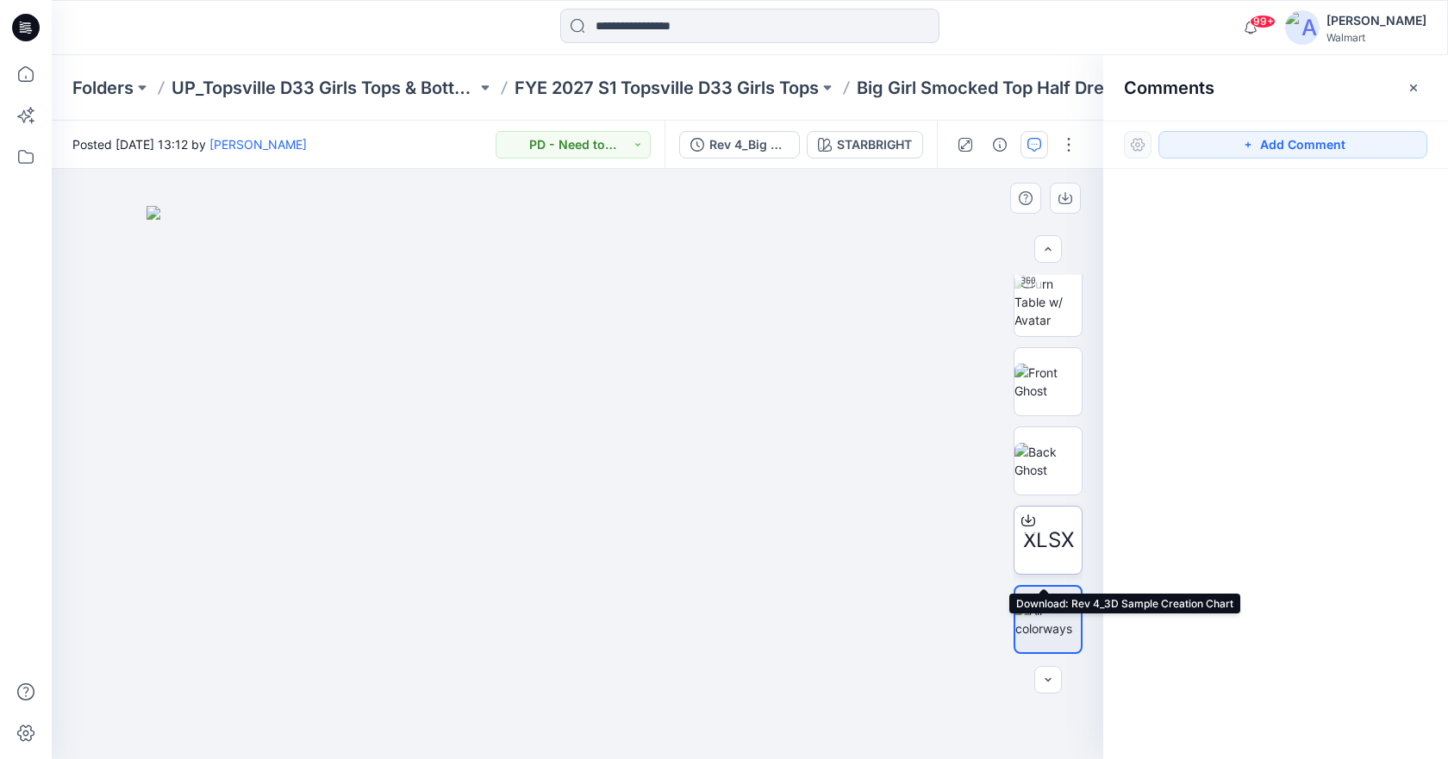
scroll to position [0, 0]
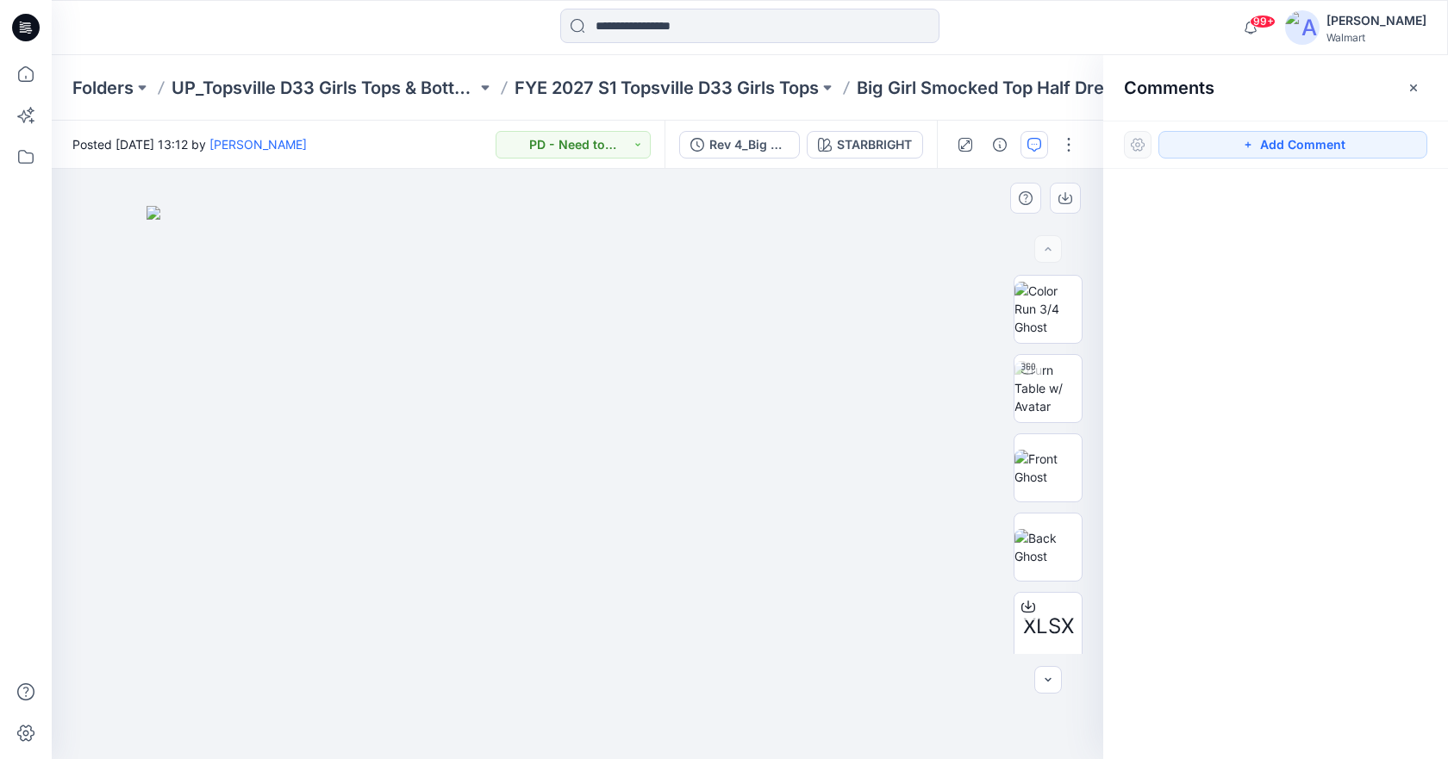
click at [78, 207] on div at bounding box center [577, 464] width 1051 height 590
